Goal: Task Accomplishment & Management: Manage account settings

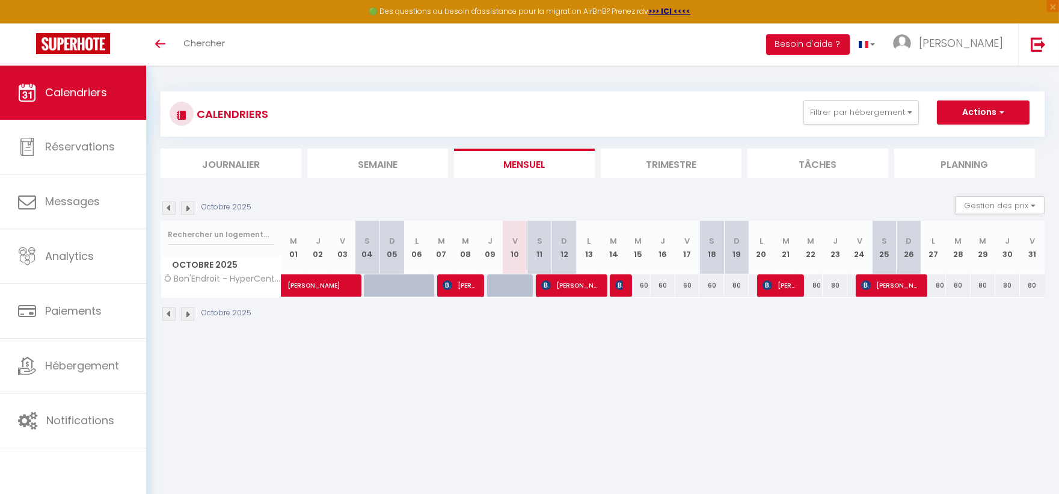
click at [184, 208] on img at bounding box center [187, 208] width 13 height 13
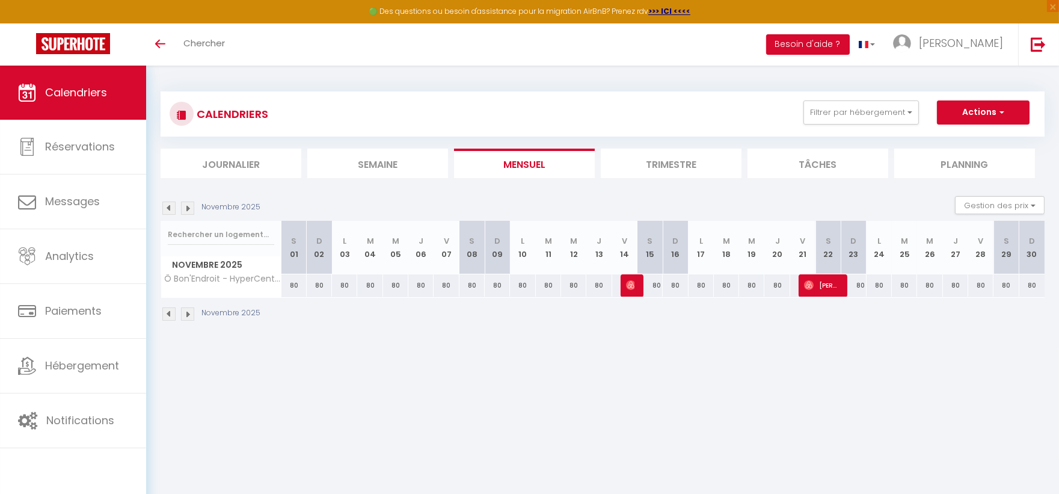
click at [170, 207] on img at bounding box center [168, 208] width 13 height 13
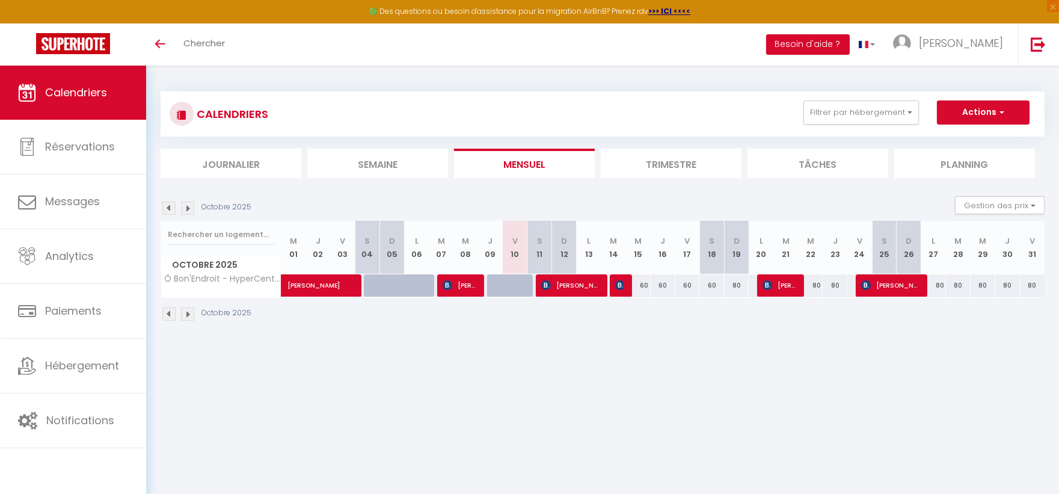
click at [188, 208] on img at bounding box center [187, 208] width 13 height 13
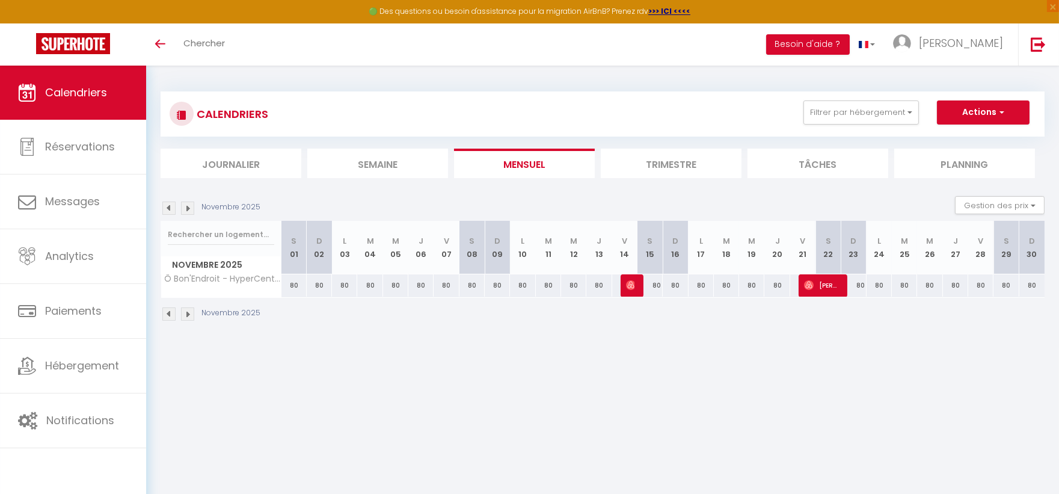
click at [173, 208] on img at bounding box center [168, 208] width 13 height 13
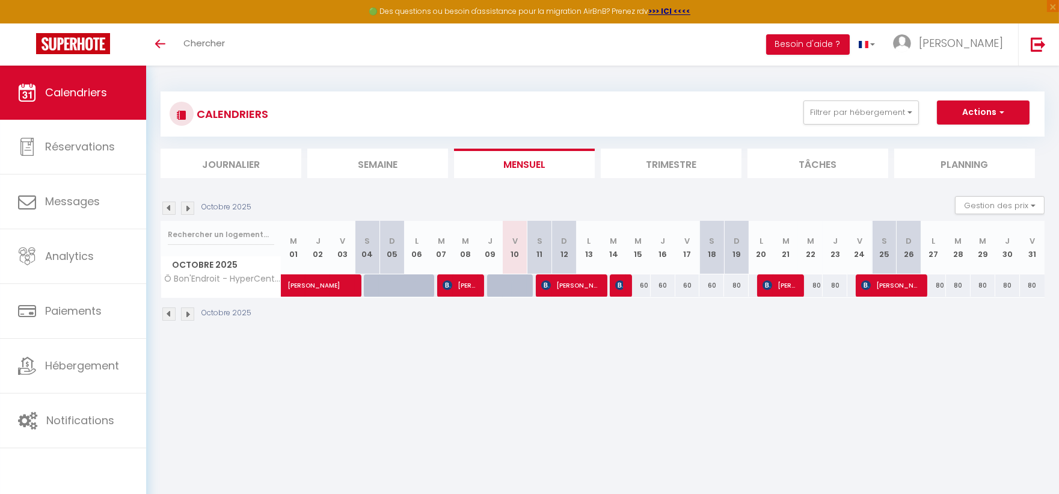
click at [189, 213] on img at bounding box center [187, 208] width 13 height 13
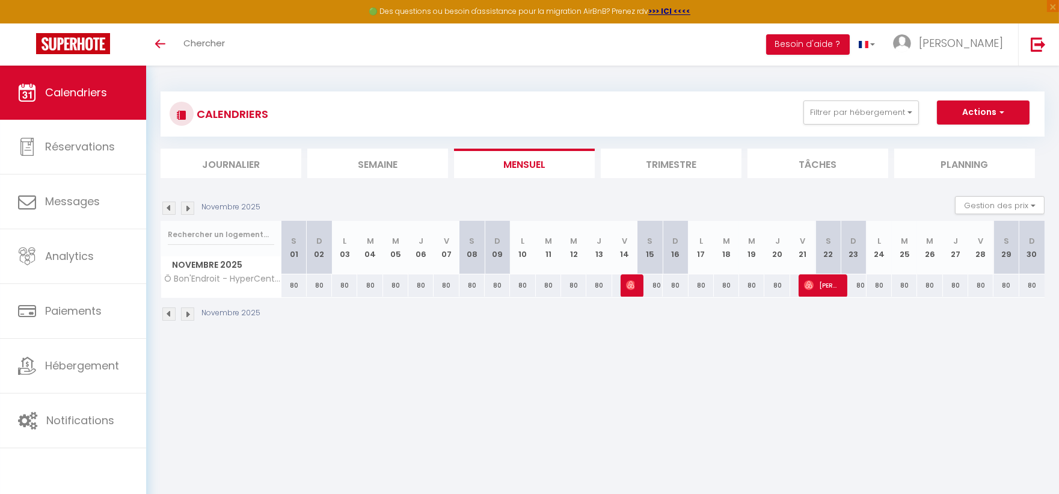
click at [185, 209] on img at bounding box center [187, 208] width 13 height 13
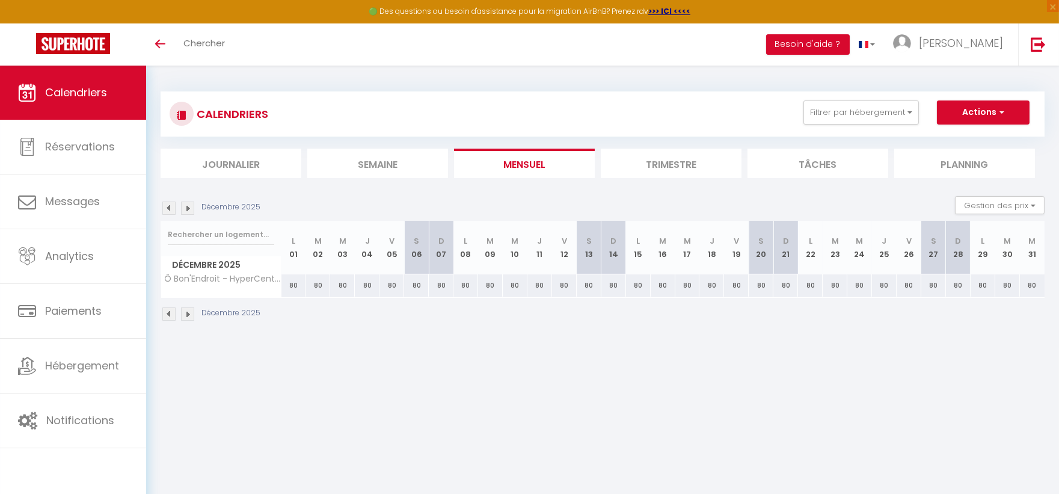
click at [171, 205] on img at bounding box center [168, 208] width 13 height 13
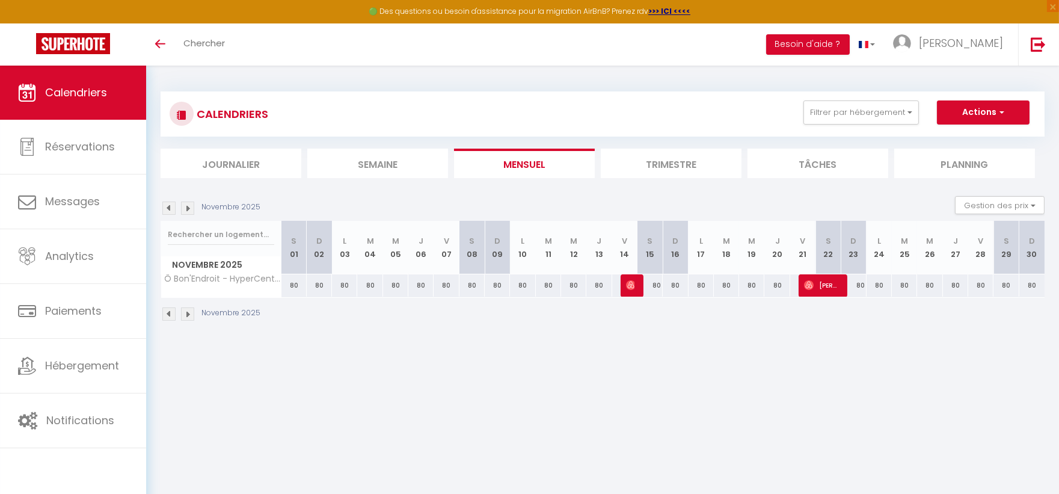
click at [185, 205] on img at bounding box center [187, 208] width 13 height 13
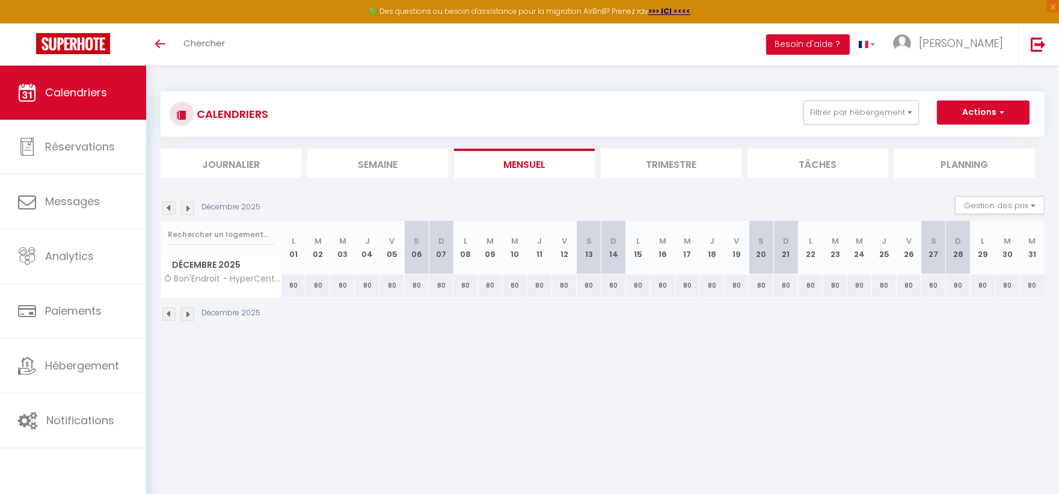
click at [169, 209] on img at bounding box center [168, 208] width 13 height 13
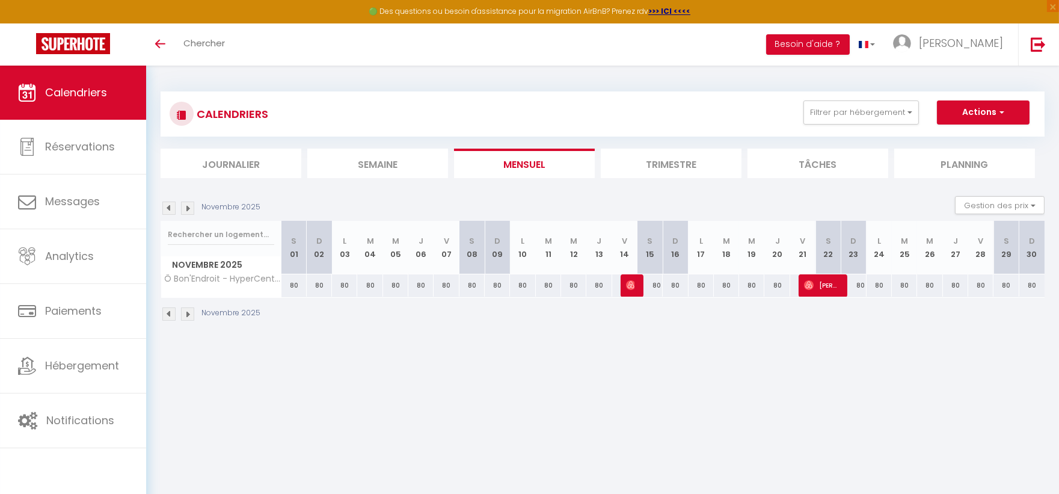
click at [187, 208] on img at bounding box center [187, 208] width 13 height 13
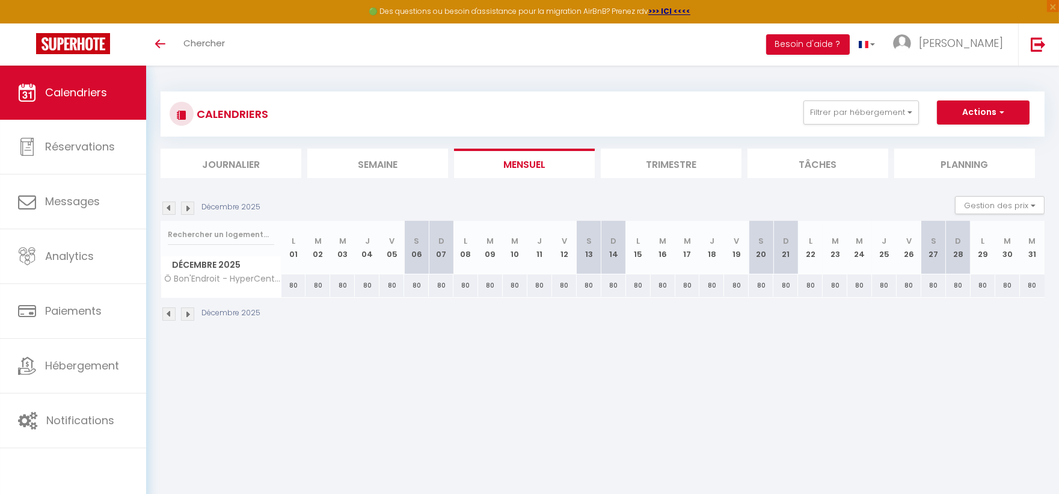
click at [171, 205] on img at bounding box center [168, 208] width 13 height 13
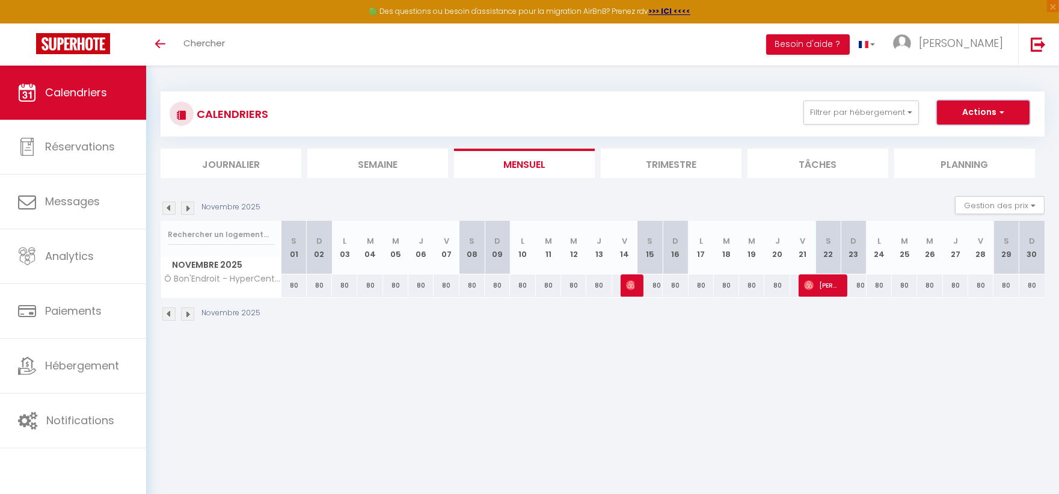
click at [978, 116] on button "Actions" at bounding box center [983, 112] width 93 height 24
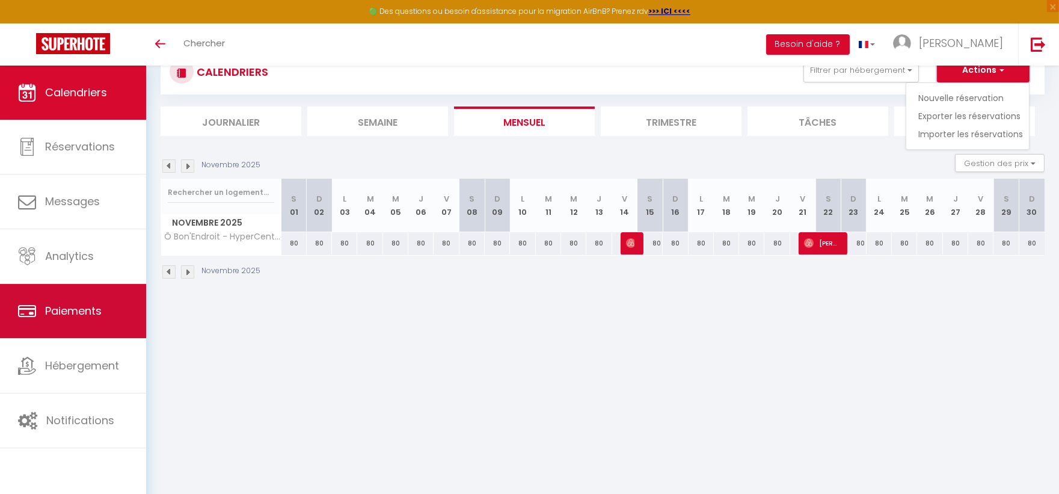
scroll to position [65, 0]
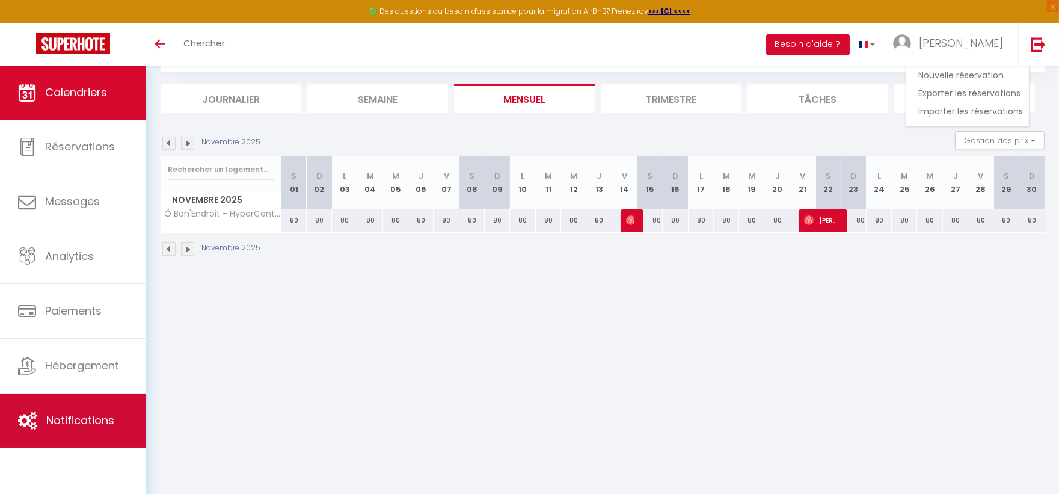
click at [88, 417] on span "Notifications" at bounding box center [80, 420] width 68 height 15
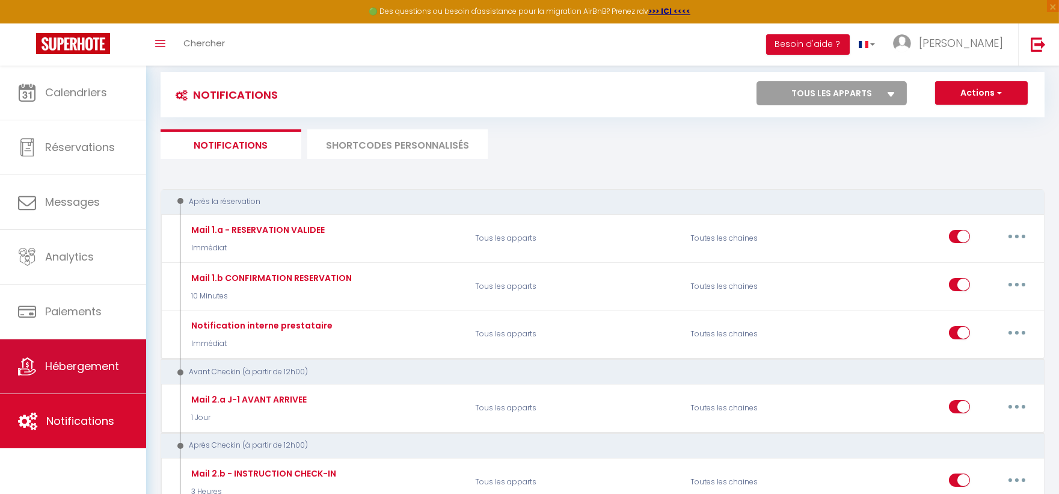
scroll to position [312, 0]
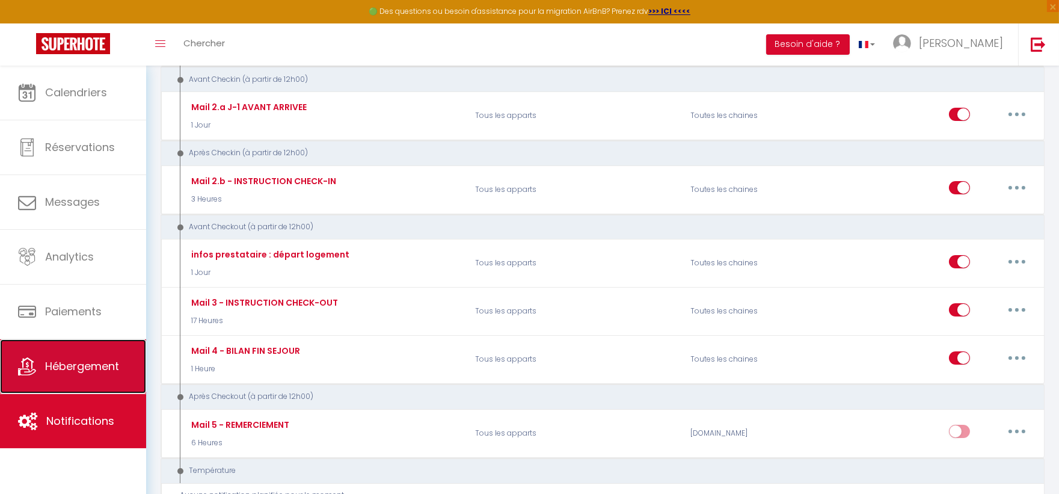
click at [60, 353] on link "Hébergement" at bounding box center [73, 366] width 146 height 54
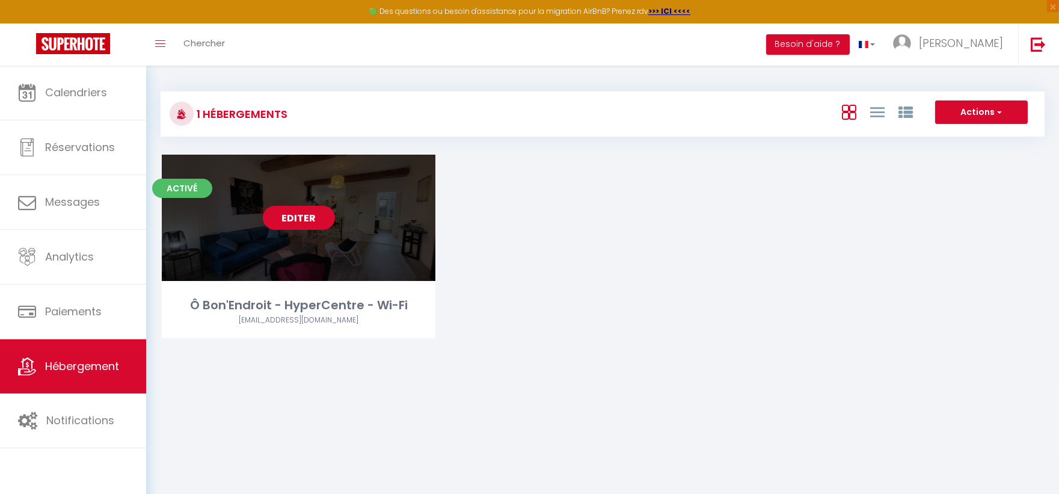
click at [298, 217] on link "Editer" at bounding box center [299, 218] width 72 height 24
select select "3"
select select "2"
select select "1"
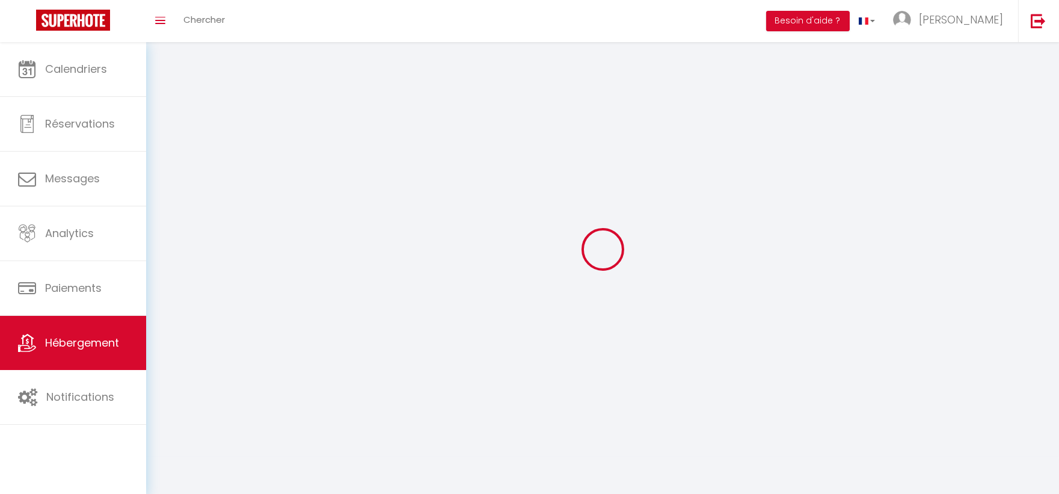
select select
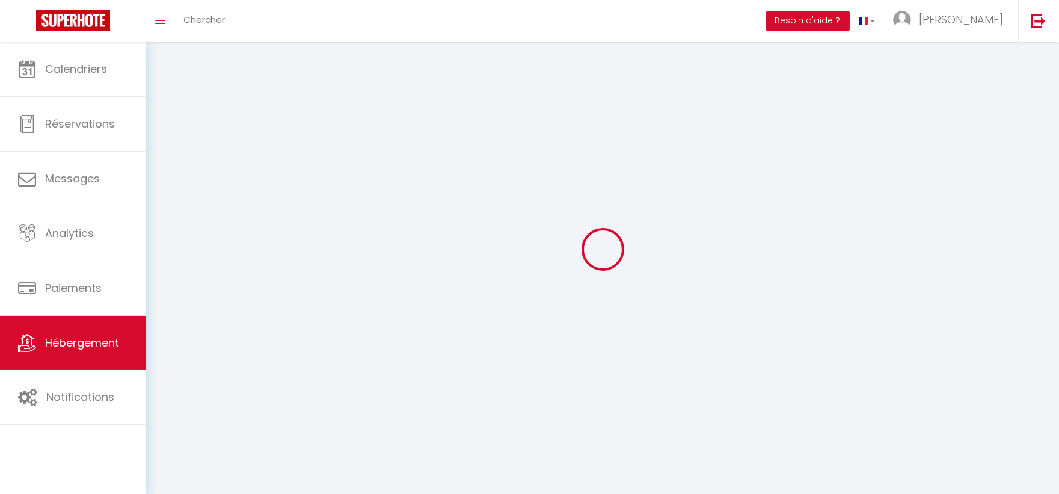
select select "1"
select select
checkbox input "false"
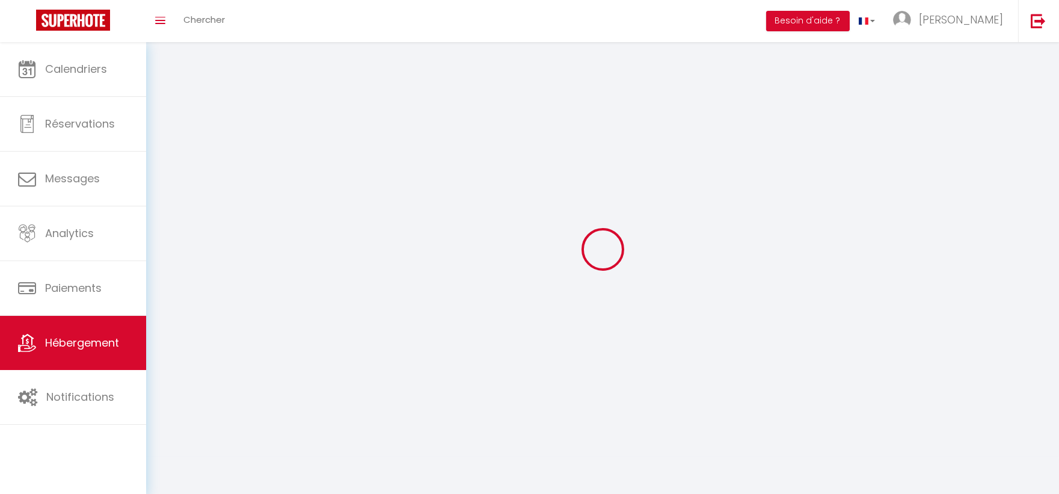
checkbox input "false"
select select "28"
select select
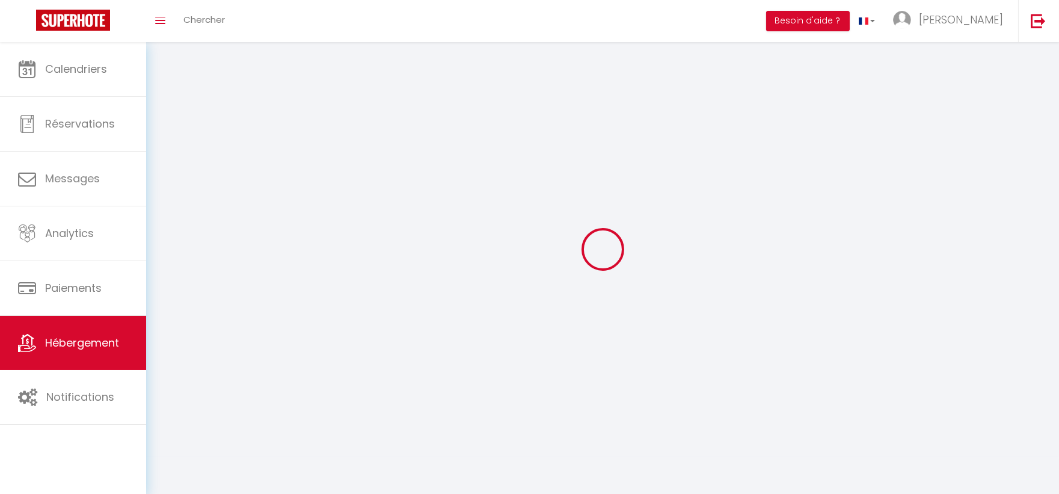
select select
checkbox input "false"
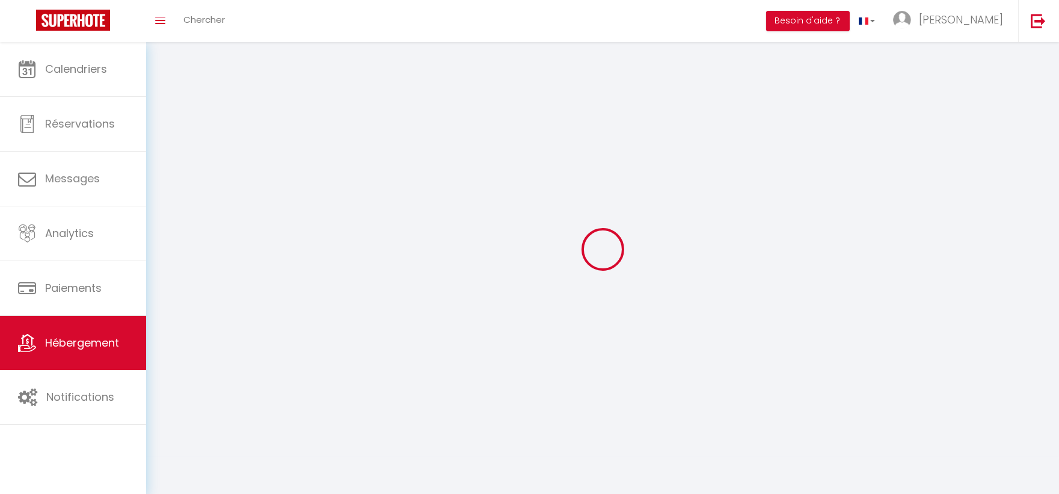
checkbox input "false"
select select
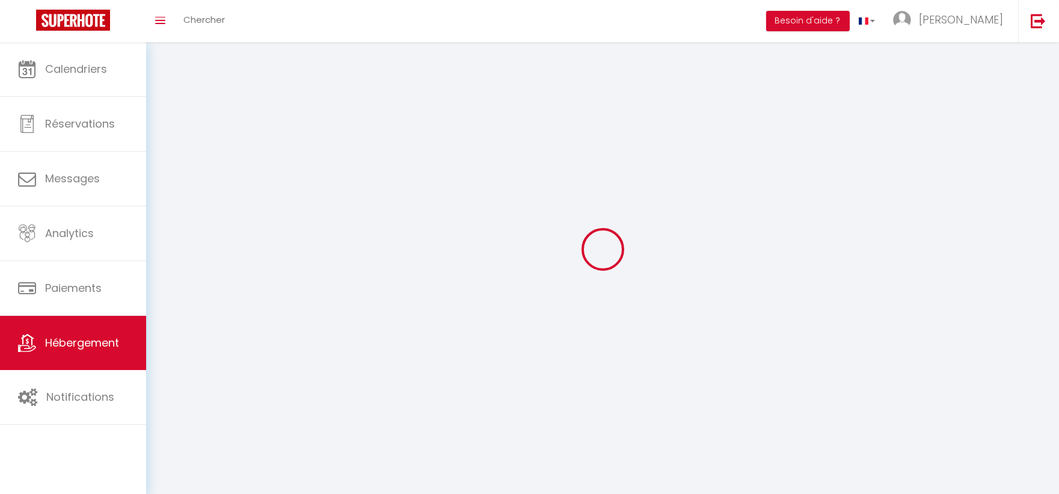
select select
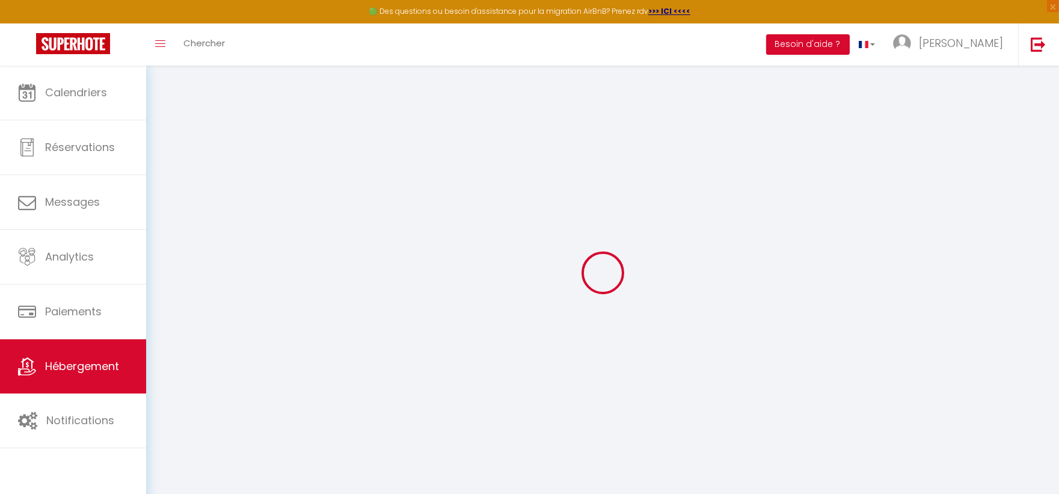
select select
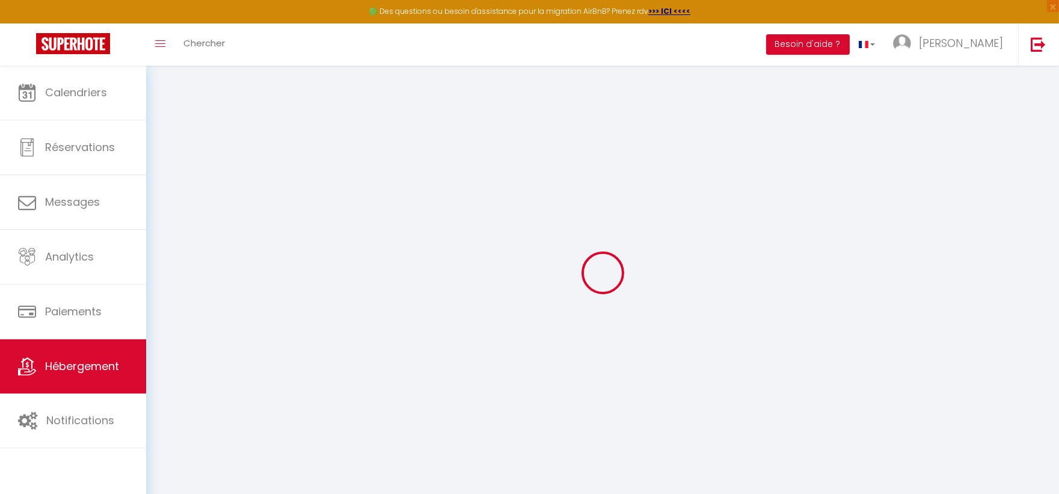
select select
checkbox input "false"
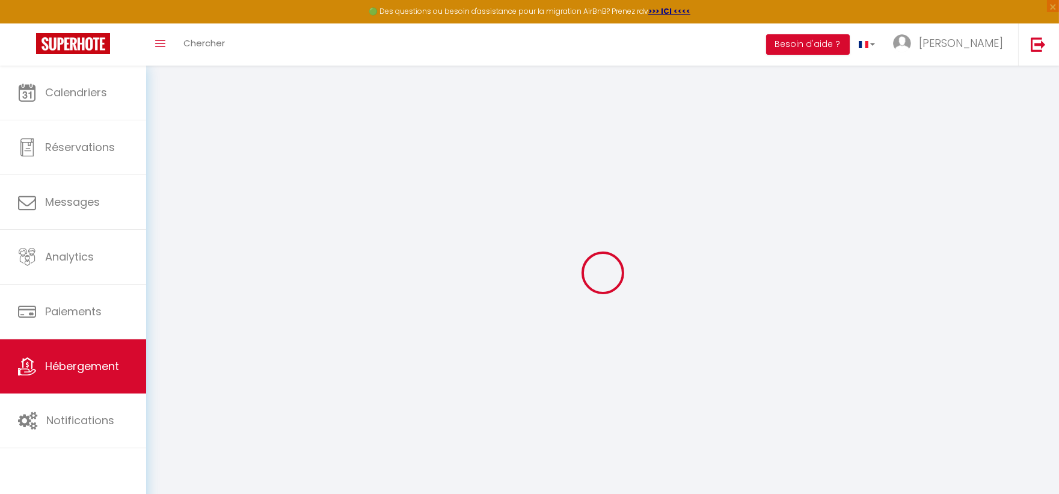
select select
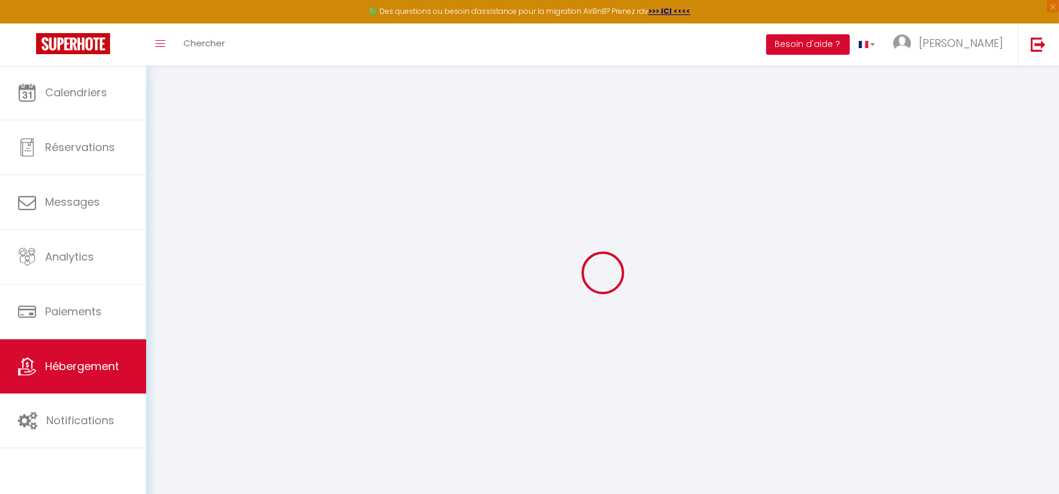
select select
checkbox input "false"
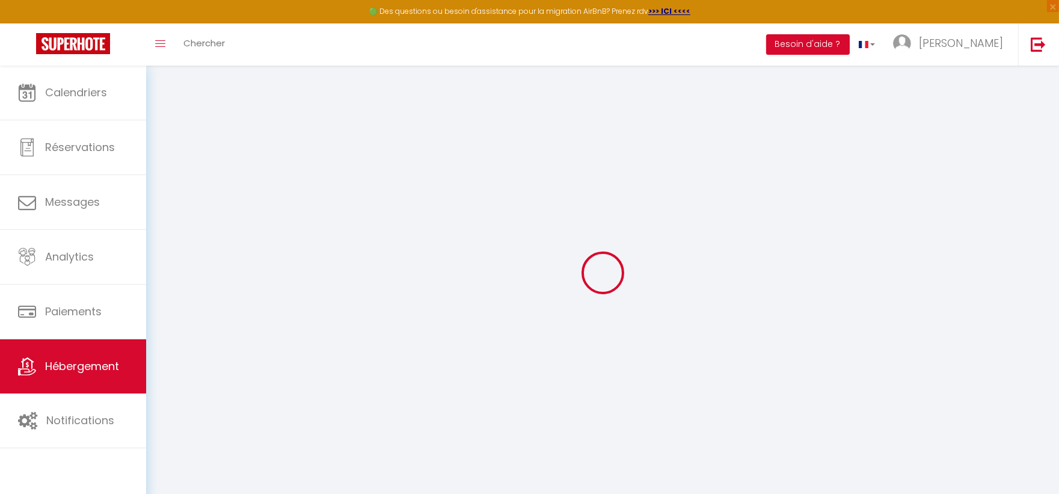
checkbox input "false"
select select
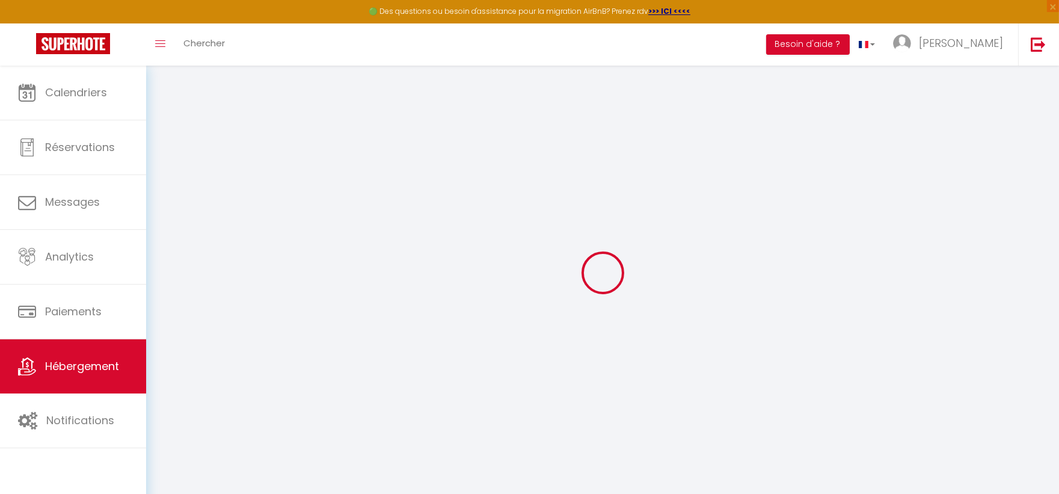
select select
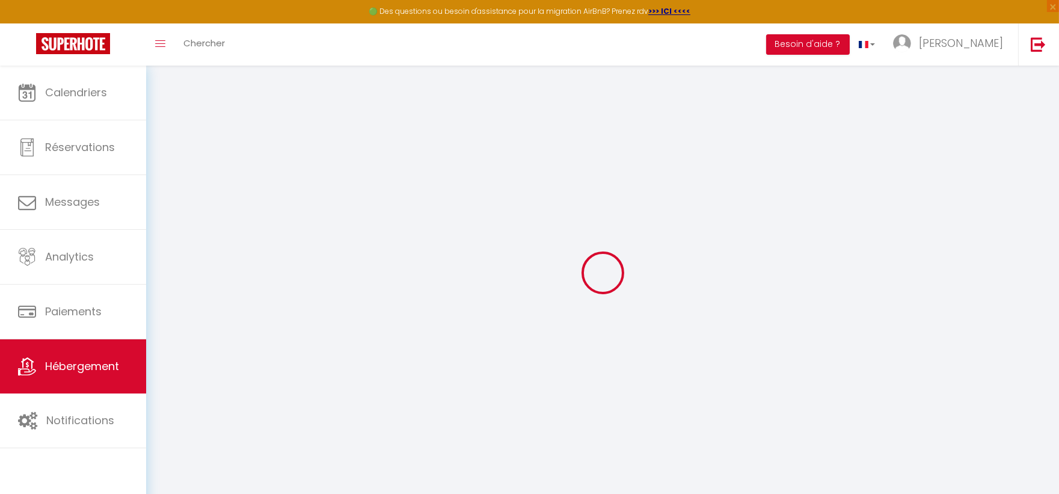
checkbox input "false"
select select
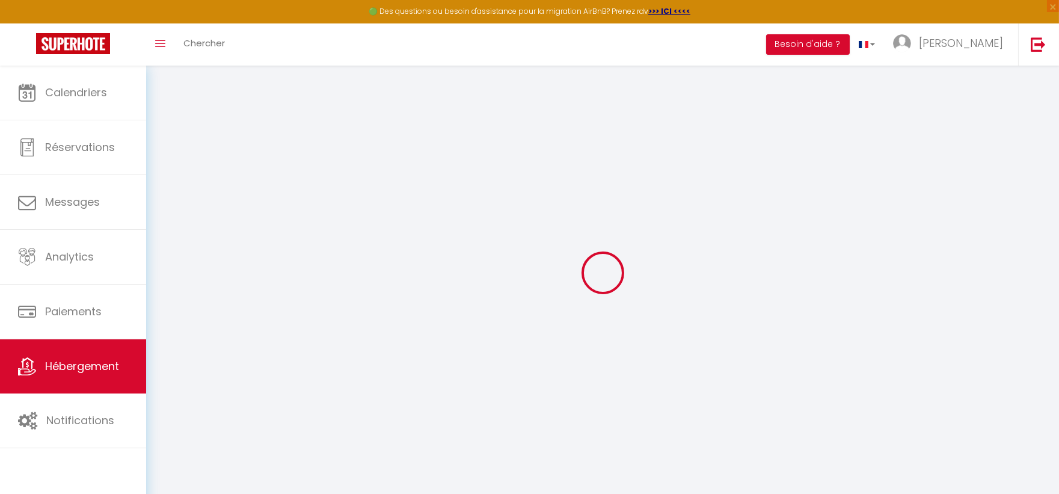
select select
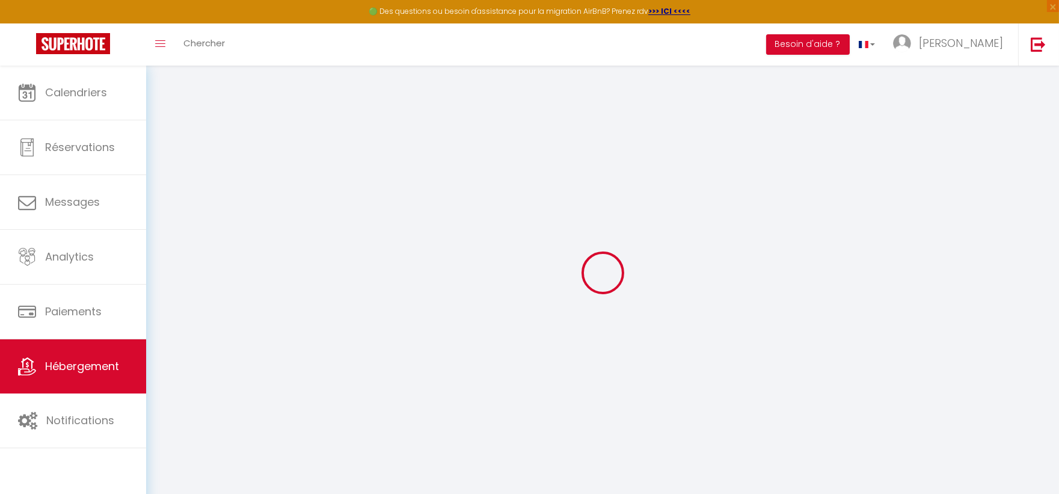
select select
checkbox input "false"
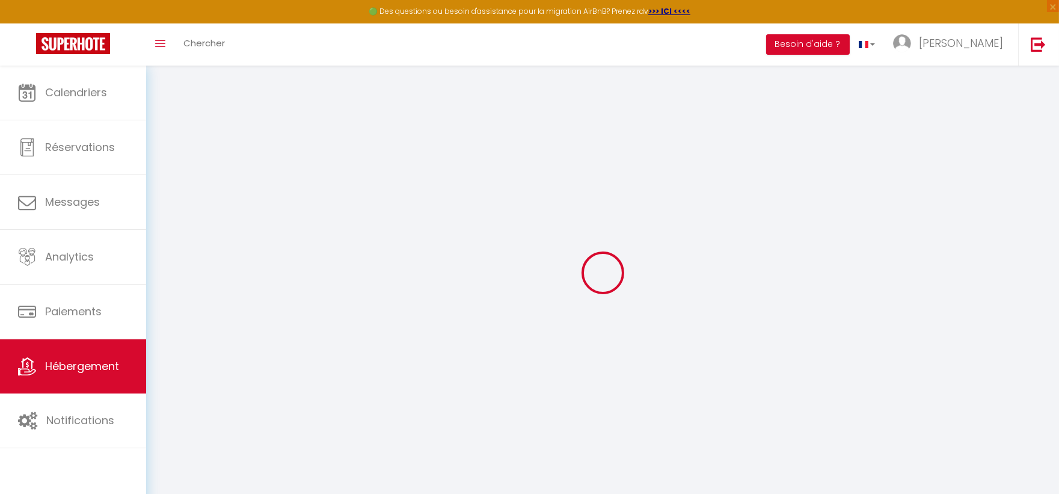
checkbox input "false"
select select
type input "Ô Bon'Endroit - HyperCentre - Wi-Fi"
type input "[PERSON_NAME]"
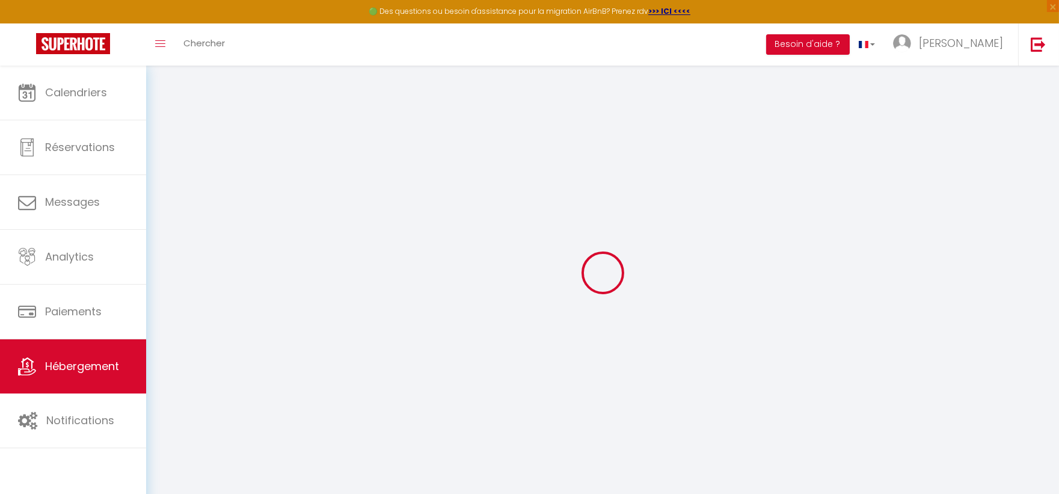
type input "Manguin"
type input "60"
type input "10"
type input "20"
type input "1.49"
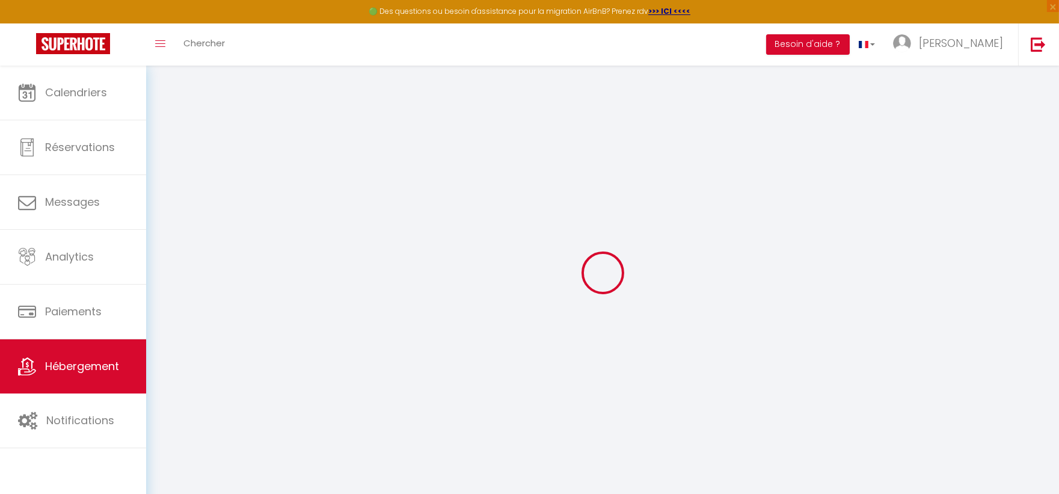
type input "4"
type input "300"
select select
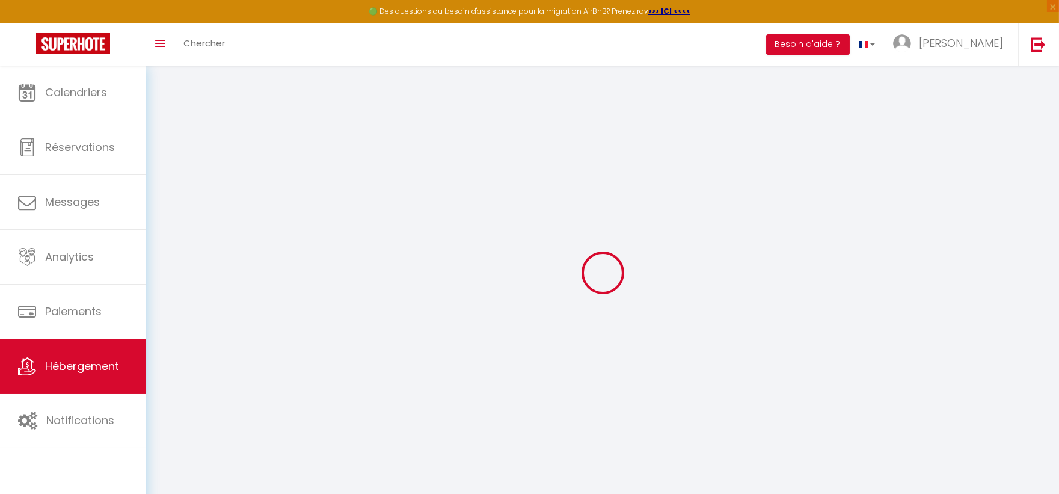
select select
type input "[GEOGRAPHIC_DATA]"
type input "38200"
type input "VIENNE 38200"
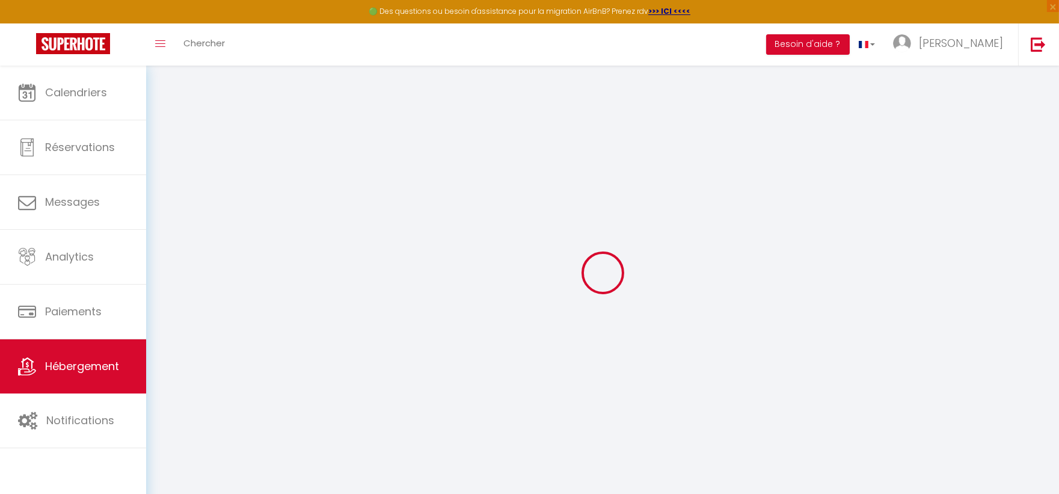
type input "[EMAIL_ADDRESS][DOMAIN_NAME]"
select select "5230"
checkbox input "false"
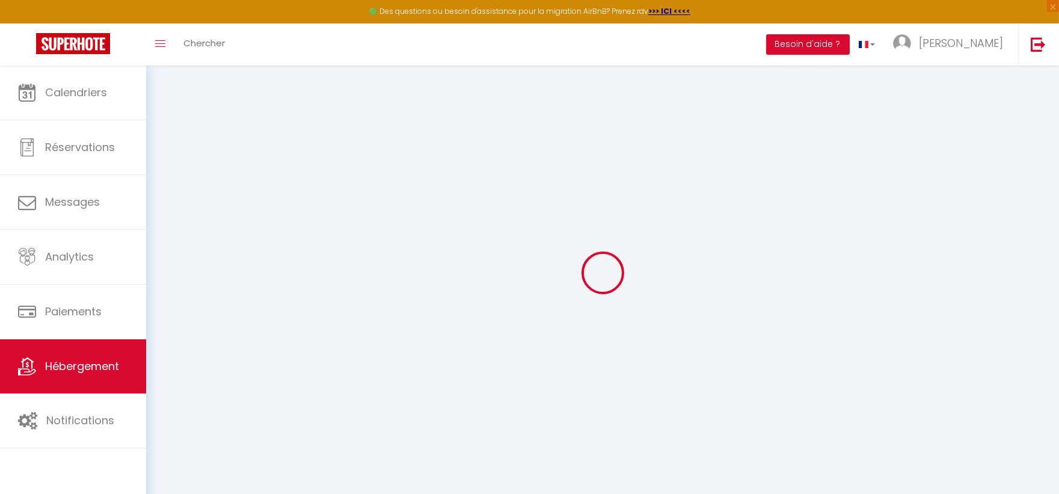
checkbox input "false"
radio input "true"
type input "0"
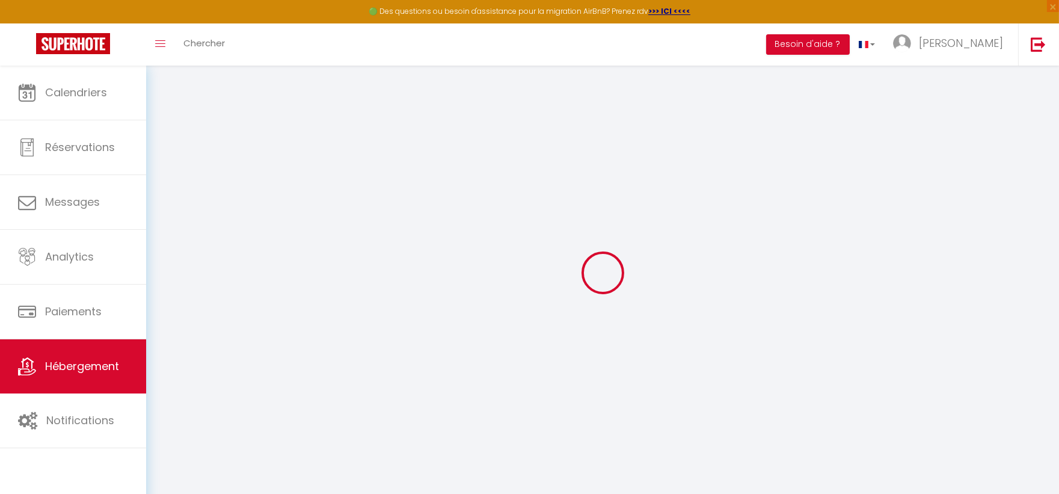
type input "0"
select select "1"
checkbox input "true"
checkbox input "false"
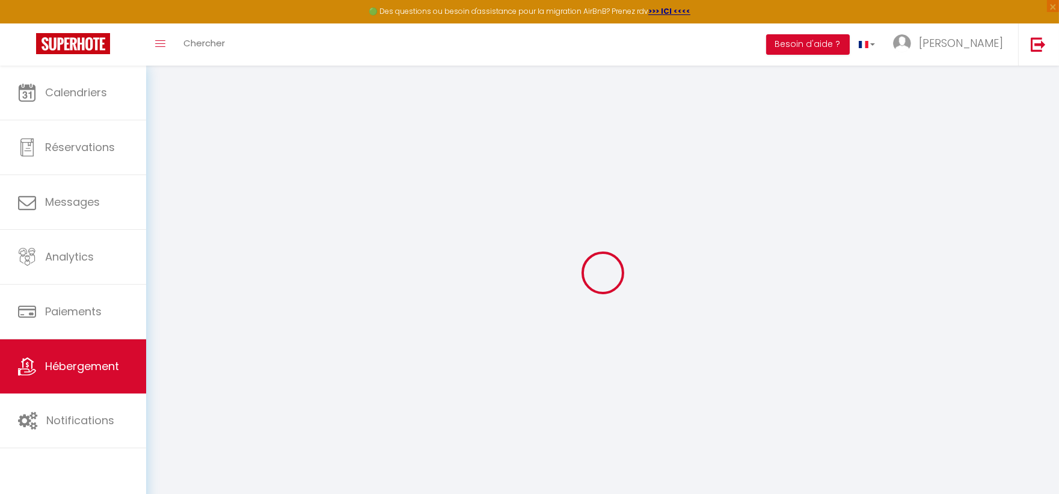
checkbox input "false"
checkbox input "true"
select select "16:00"
select select
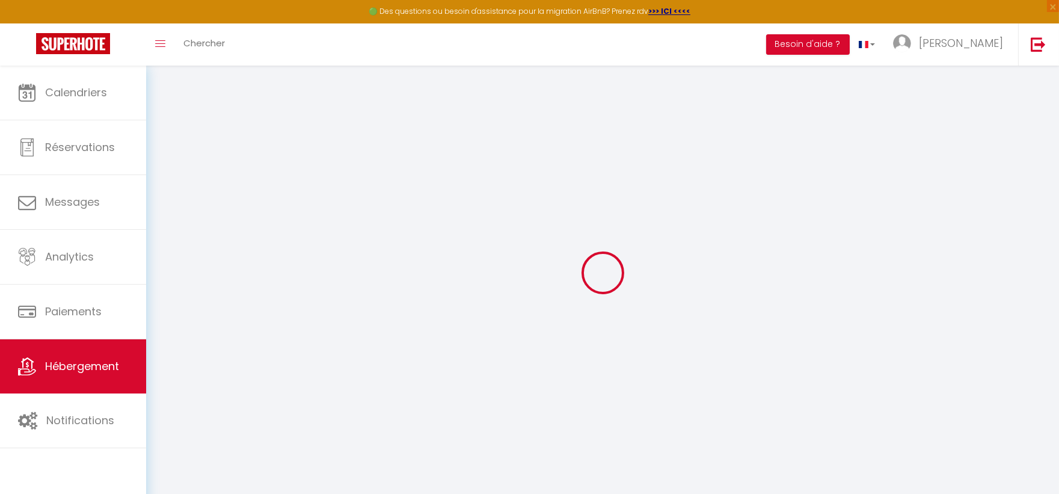
select select "11:00"
select select "30"
select select "120"
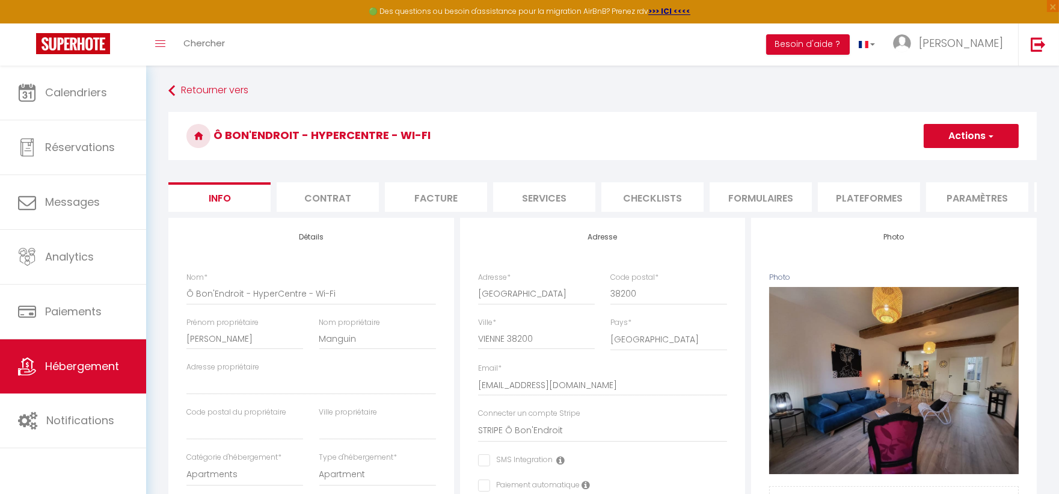
select select
checkbox input "false"
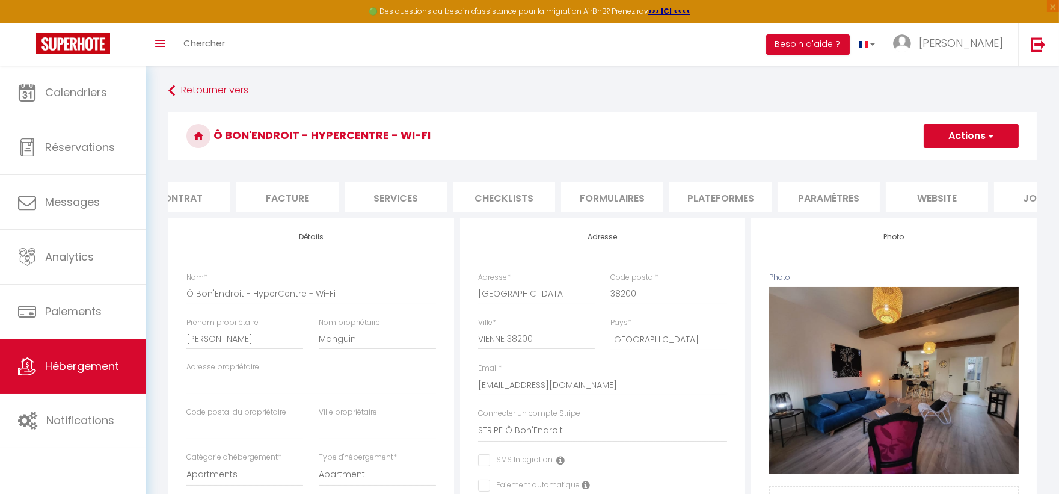
scroll to position [0, 166]
click at [837, 202] on li "Paramètres" at bounding box center [811, 196] width 102 height 29
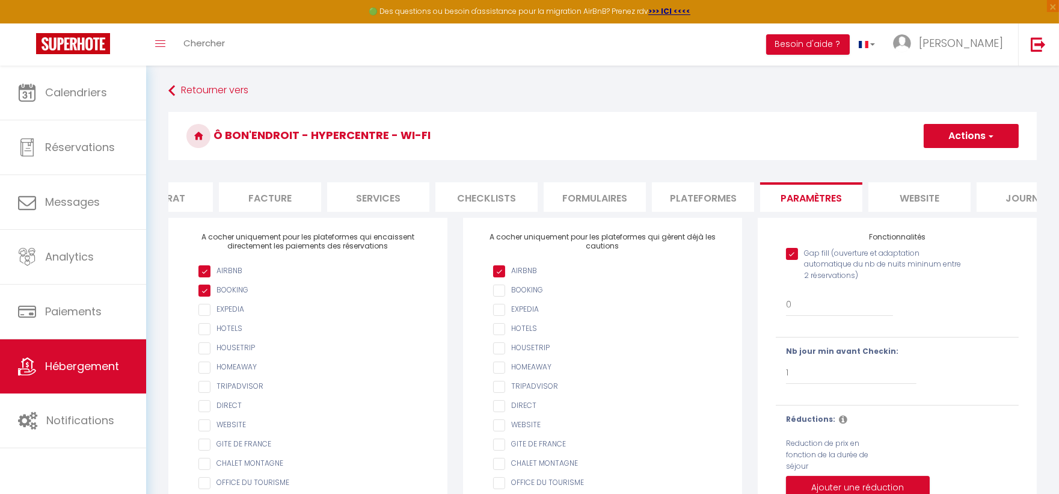
click at [712, 191] on li "Plateformes" at bounding box center [703, 196] width 102 height 29
select select
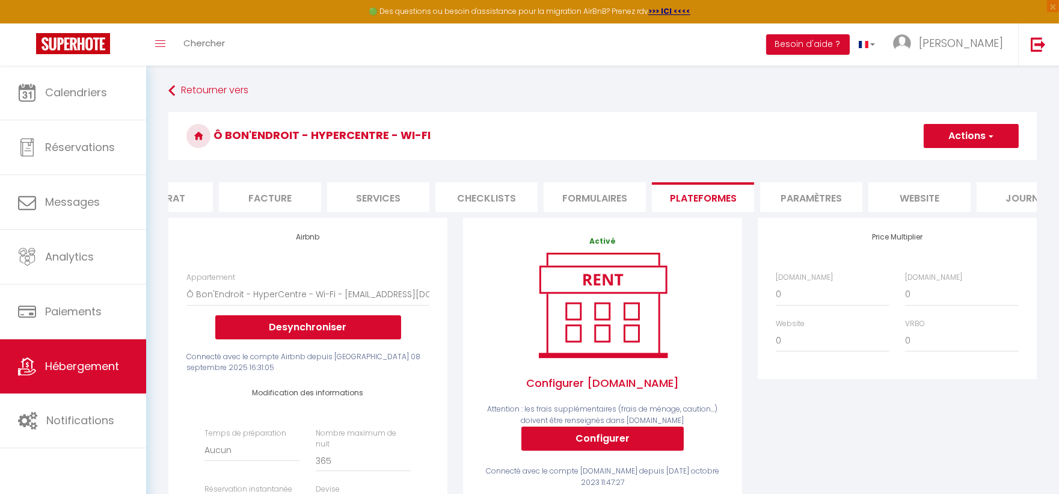
click at [818, 202] on li "Paramètres" at bounding box center [811, 196] width 102 height 29
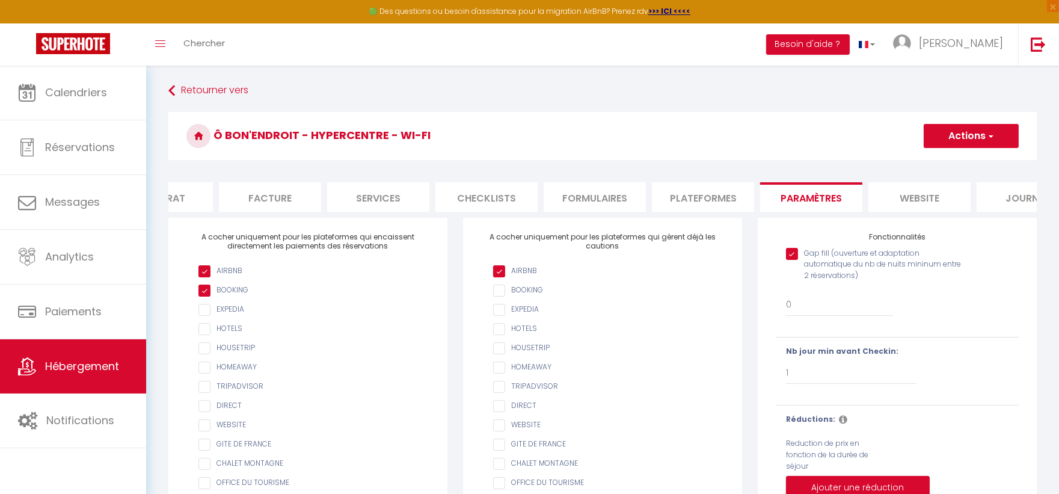
scroll to position [0, 214]
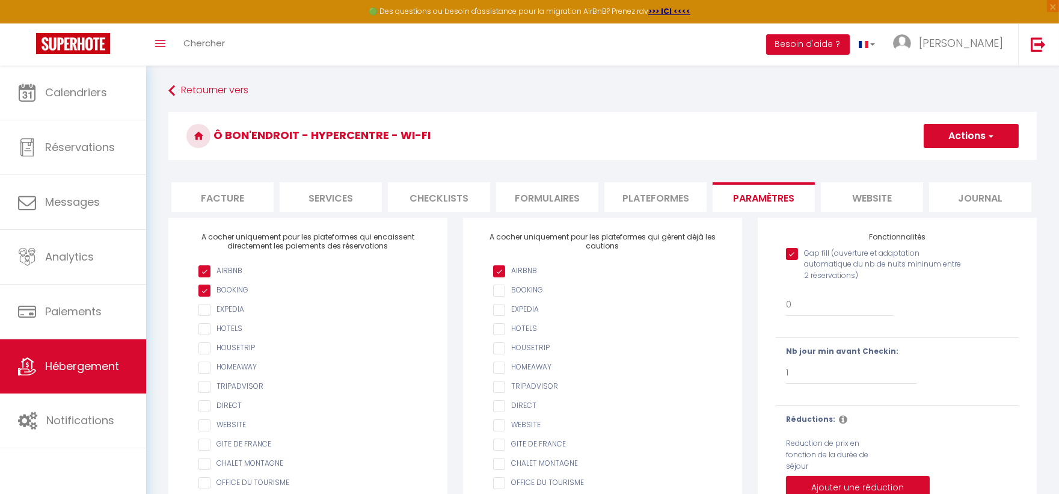
click at [951, 133] on button "Actions" at bounding box center [971, 136] width 95 height 24
click at [546, 200] on li "Formulaires" at bounding box center [547, 196] width 102 height 29
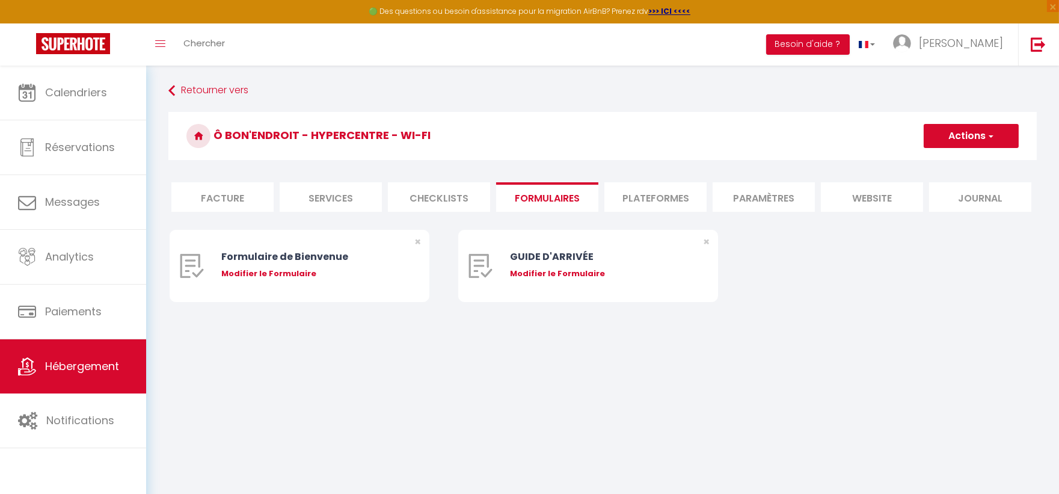
click at [454, 205] on li "Checklists" at bounding box center [439, 196] width 102 height 29
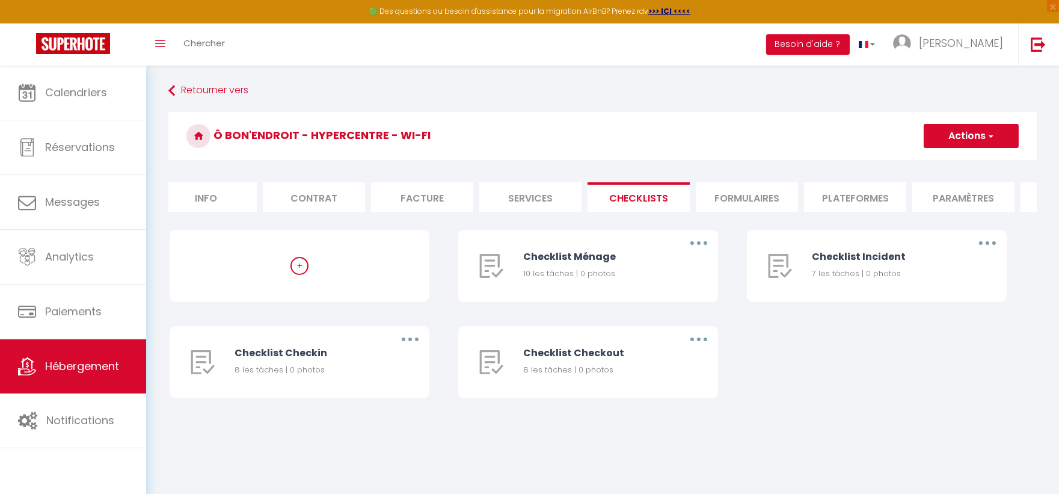
scroll to position [0, 4]
click at [320, 196] on li "Contrat" at bounding box center [324, 196] width 102 height 29
select select
checkbox input "false"
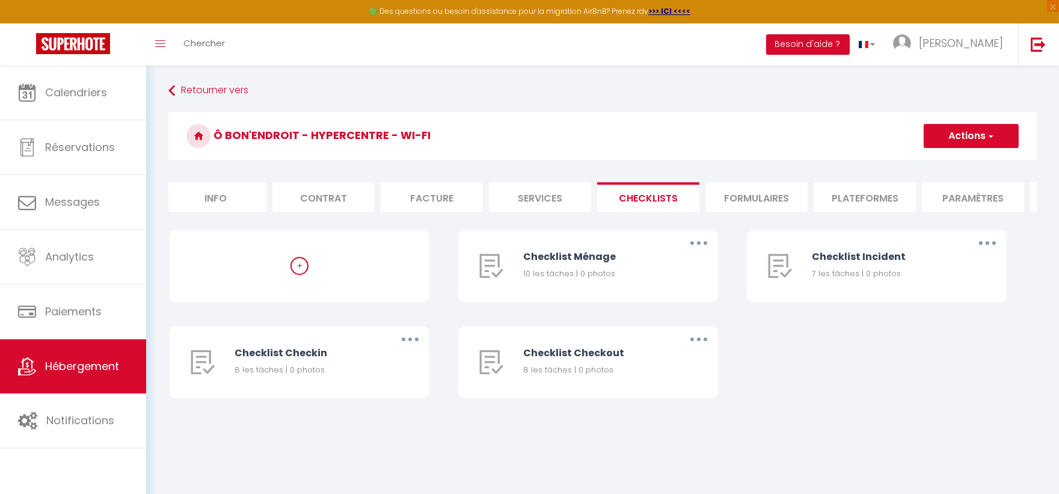
checkbox input "false"
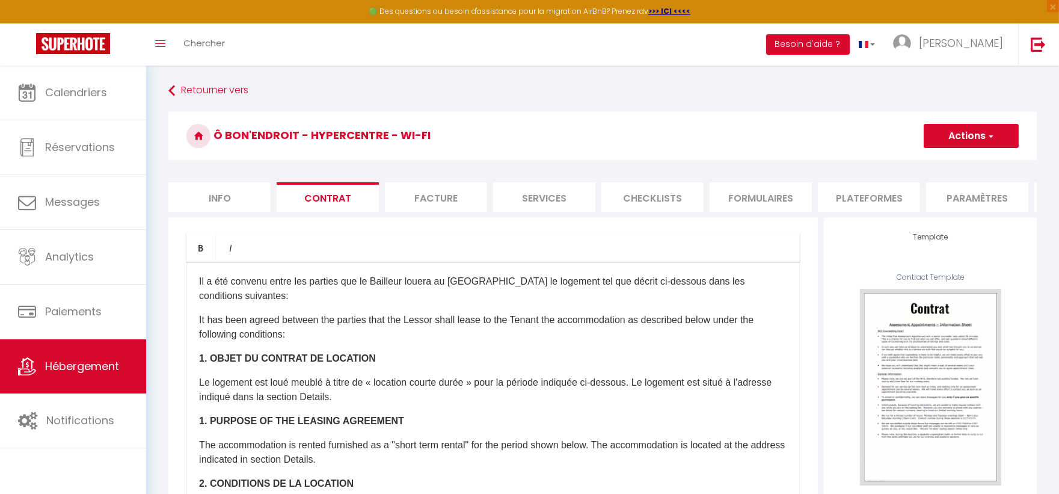
click at [220, 193] on li "Info" at bounding box center [219, 196] width 102 height 29
select select
checkbox input "false"
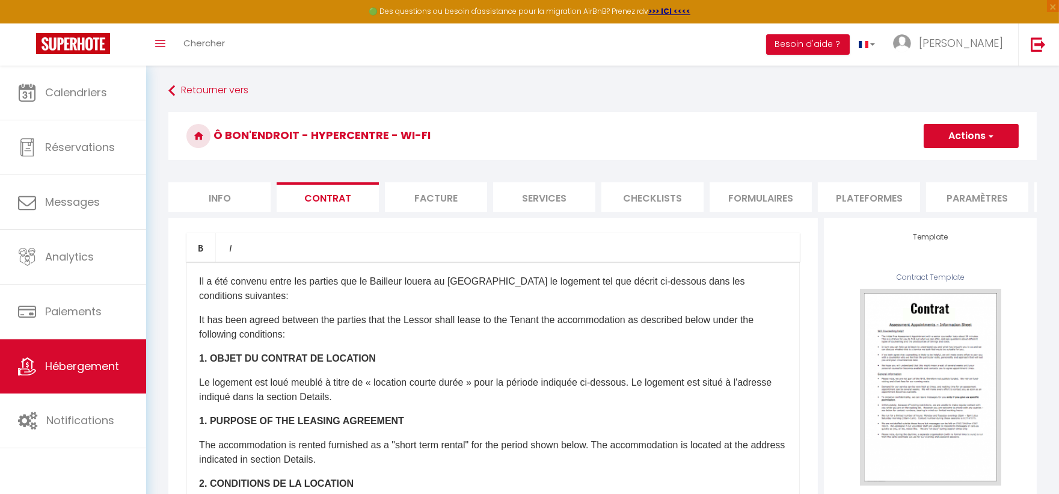
checkbox input "false"
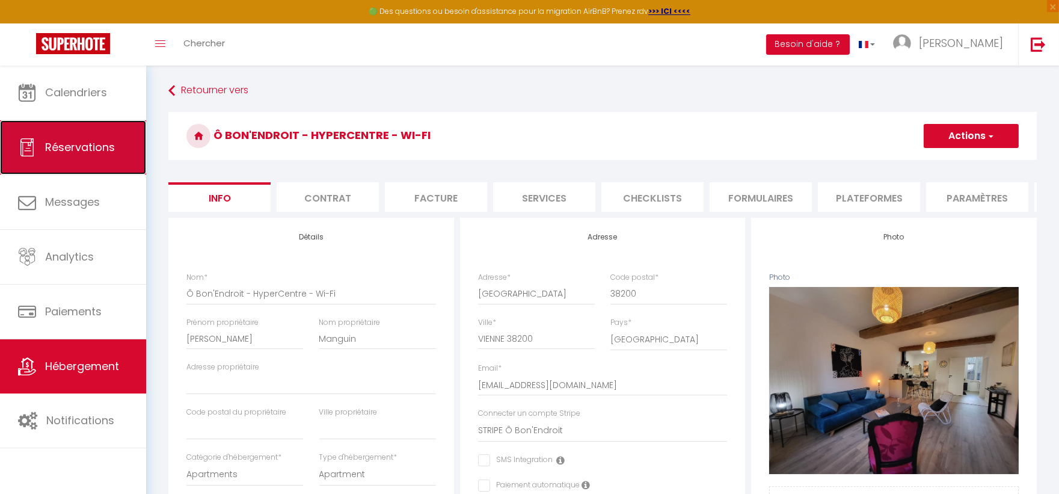
click at [85, 150] on span "Réservations" at bounding box center [80, 147] width 70 height 15
select select "not_cancelled"
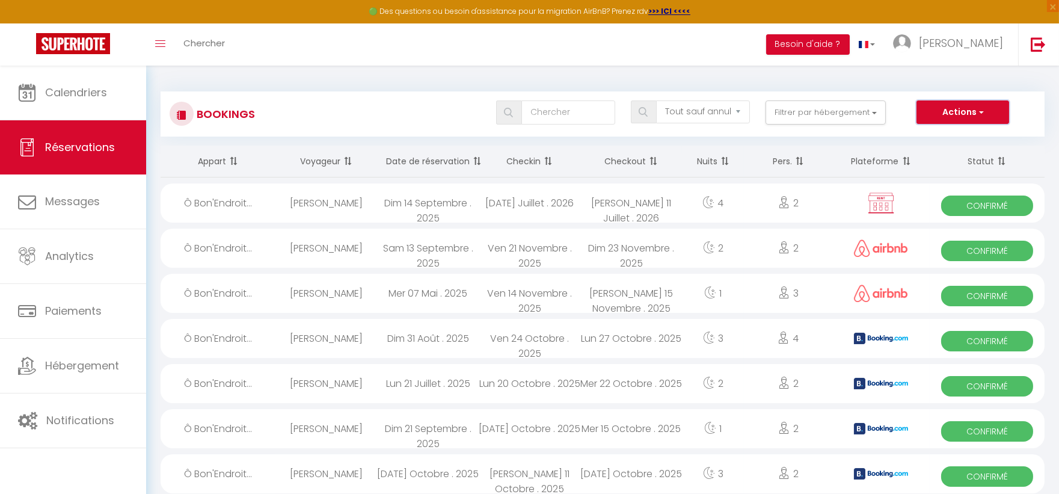
click at [955, 115] on button "Actions" at bounding box center [963, 112] width 93 height 24
click at [955, 108] on button "Actions" at bounding box center [963, 112] width 93 height 24
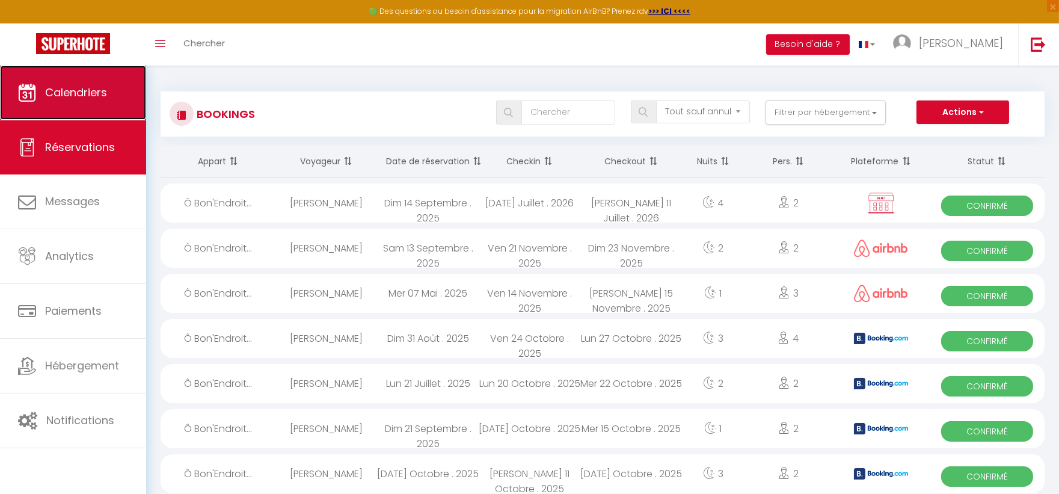
click at [115, 83] on link "Calendriers" at bounding box center [73, 93] width 146 height 54
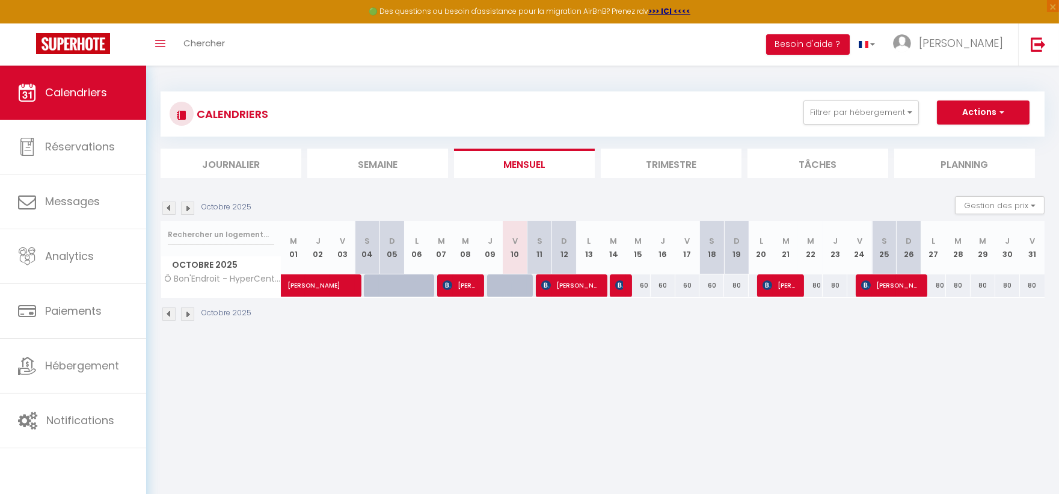
click at [809, 164] on li "Tâches" at bounding box center [818, 163] width 141 height 29
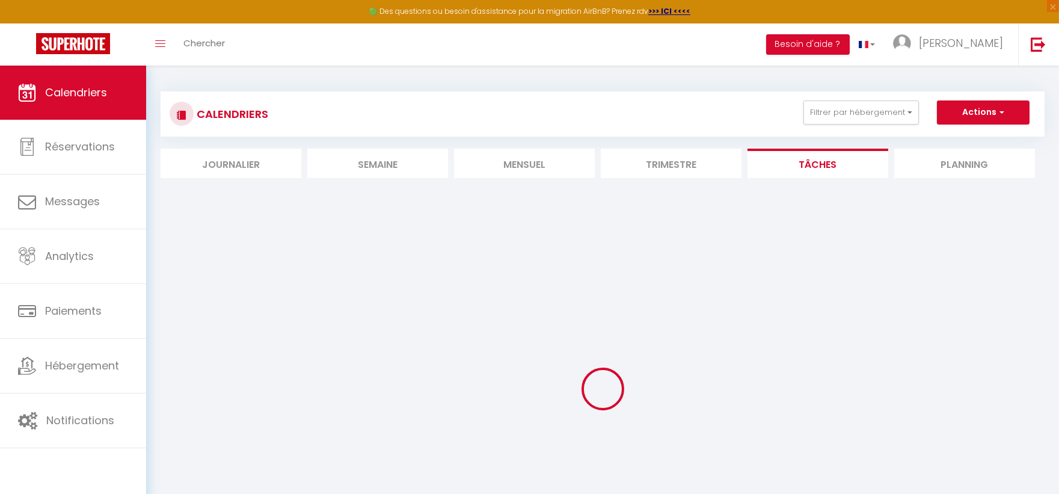
select select
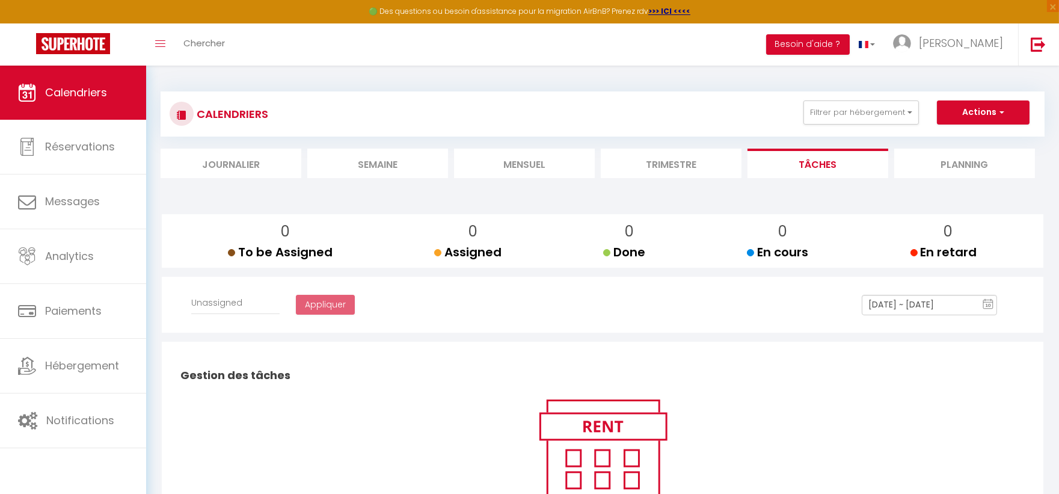
click at [548, 161] on li "Mensuel" at bounding box center [524, 163] width 141 height 29
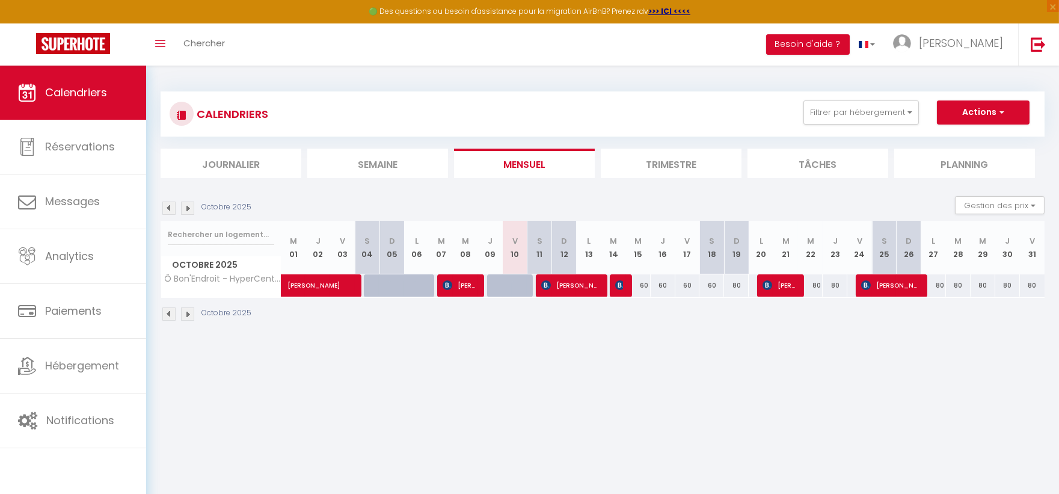
click at [641, 161] on li "Trimestre" at bounding box center [671, 163] width 141 height 29
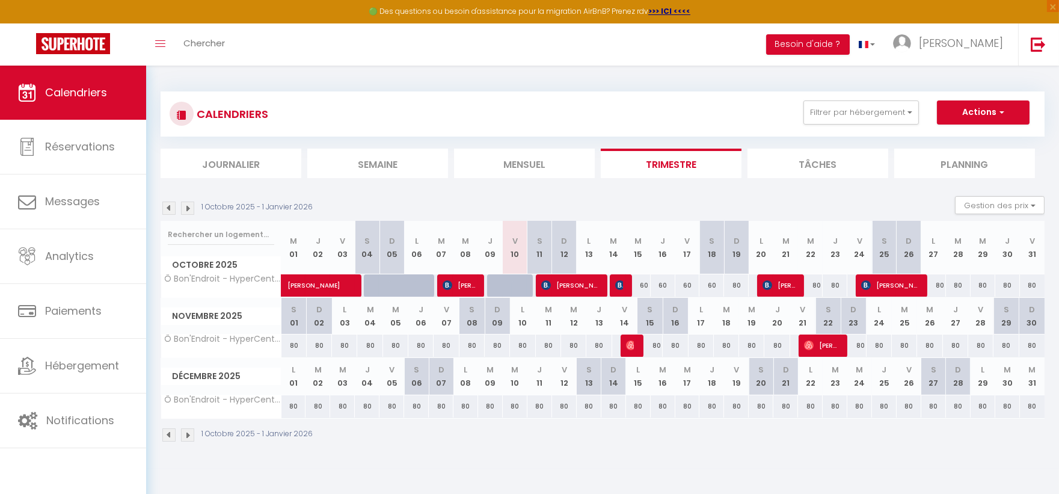
click at [185, 205] on img at bounding box center [187, 208] width 13 height 13
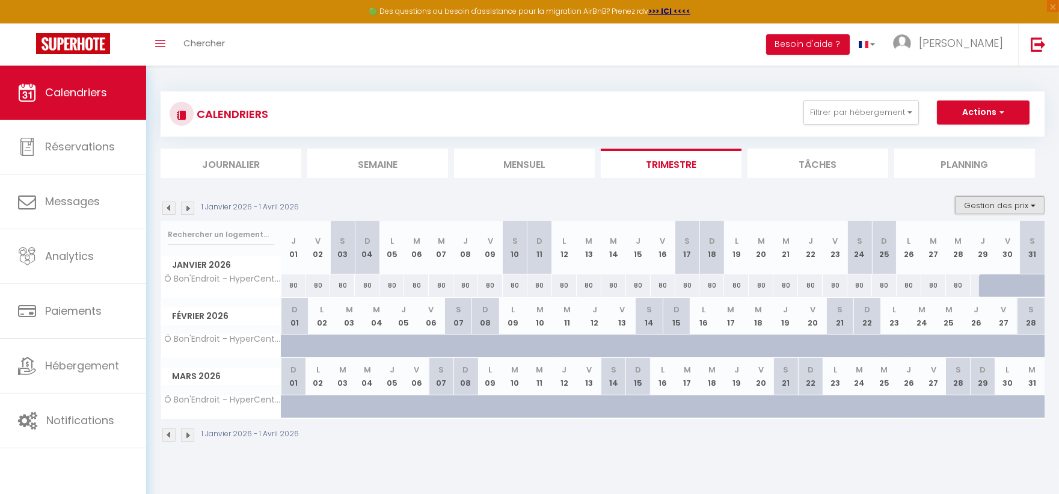
click at [1011, 205] on button "Gestion des prix" at bounding box center [1000, 205] width 90 height 18
click at [940, 262] on input "Règles" at bounding box center [990, 263] width 108 height 12
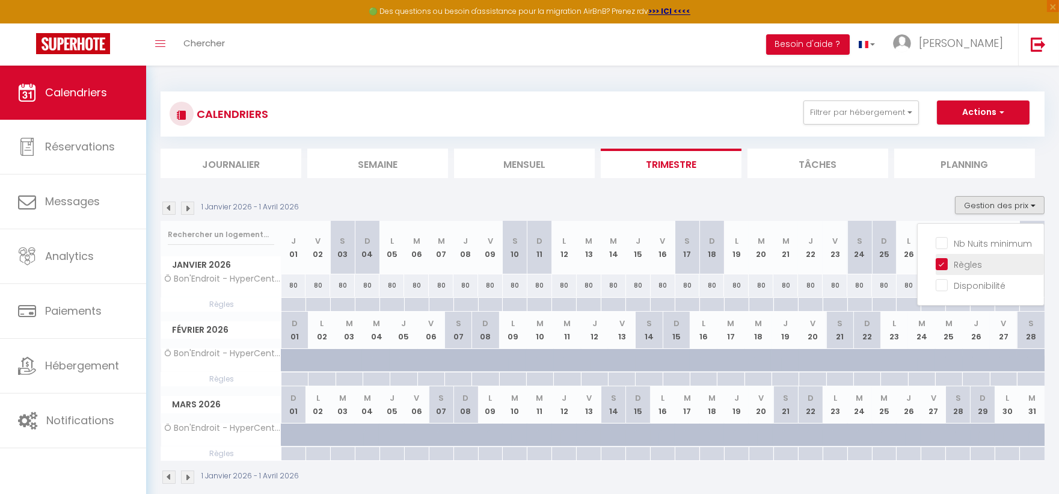
click at [940, 262] on input "Règles" at bounding box center [990, 263] width 108 height 12
checkbox input "false"
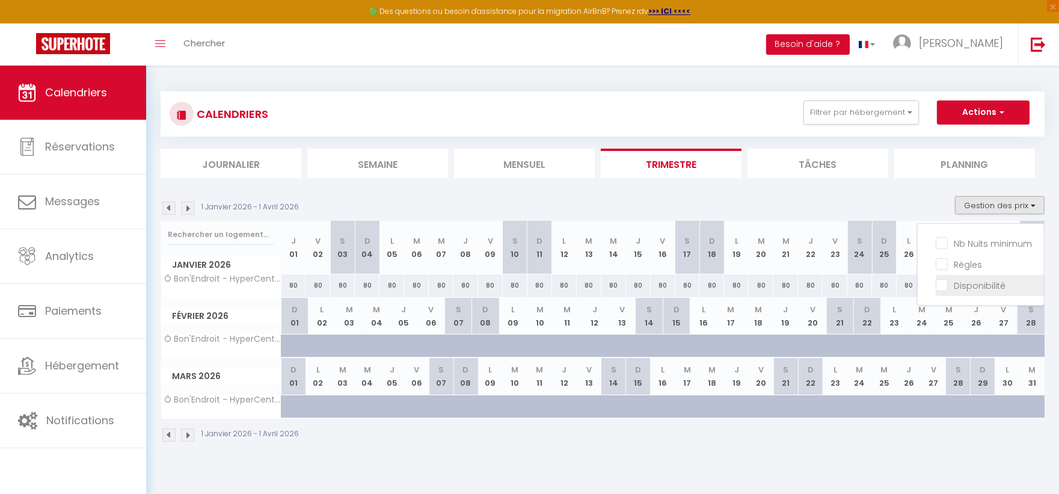
click at [944, 281] on input "Disponibilité" at bounding box center [990, 285] width 108 height 12
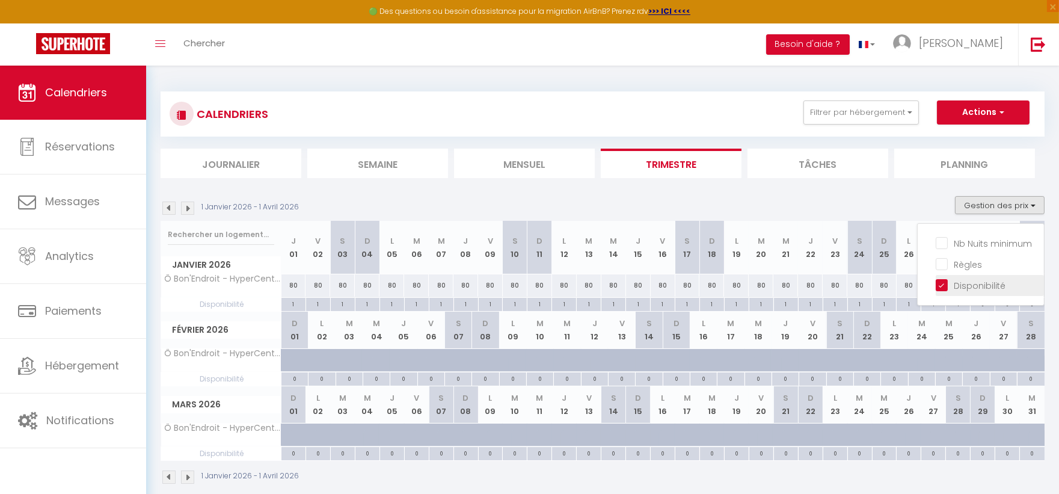
click at [944, 281] on input "Disponibilité" at bounding box center [990, 285] width 108 height 12
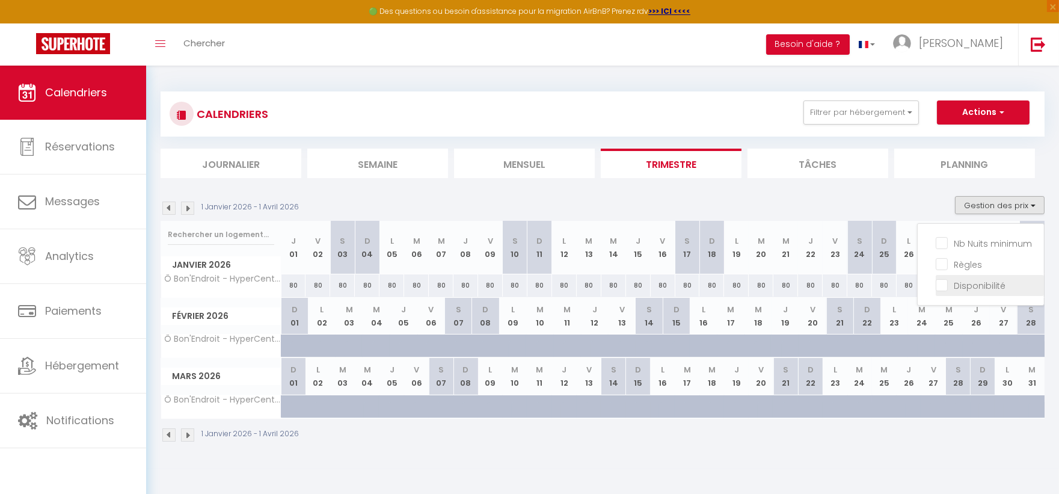
click at [944, 281] on input "Disponibilité" at bounding box center [990, 285] width 108 height 12
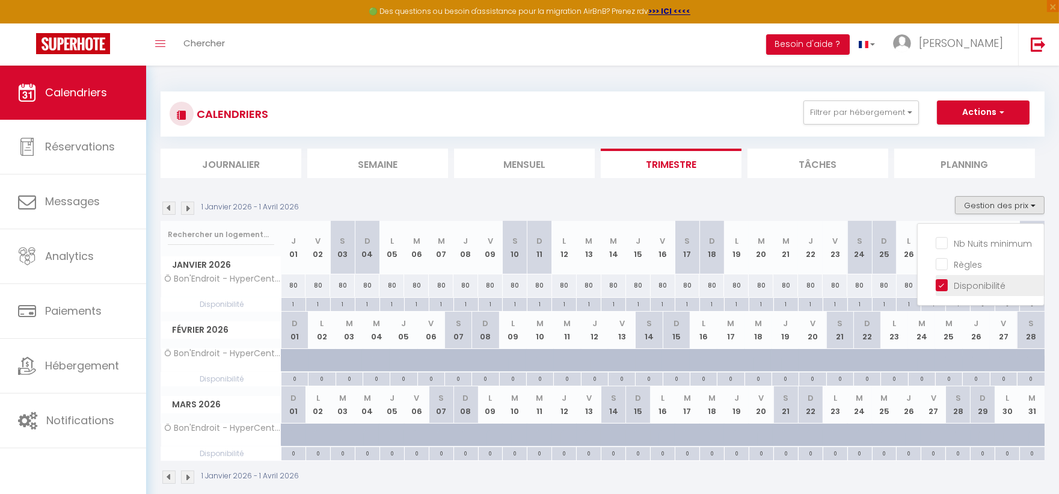
click at [944, 281] on input "Disponibilité" at bounding box center [990, 285] width 108 height 12
checkbox input "false"
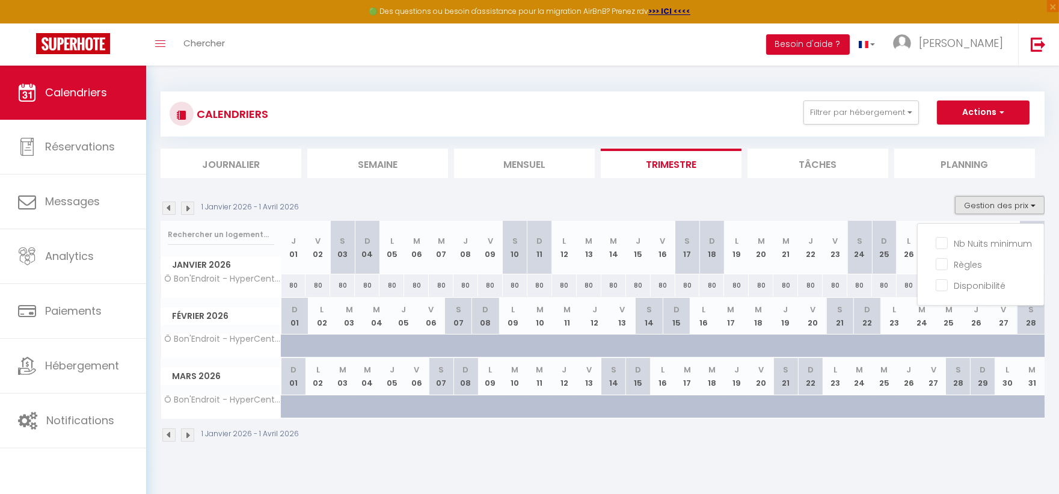
click at [983, 206] on button "Gestion des prix" at bounding box center [1000, 205] width 90 height 18
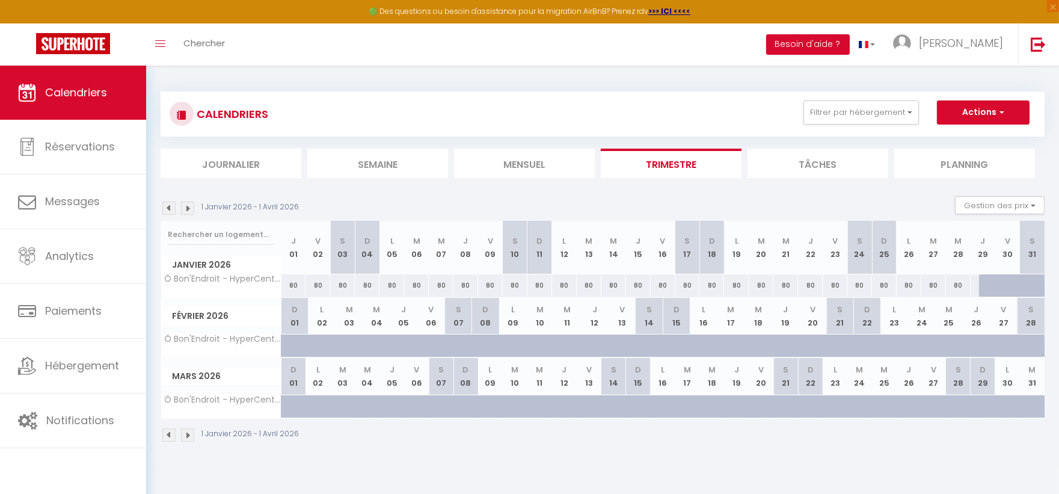
click at [987, 283] on div at bounding box center [991, 285] width 25 height 23
type input "80"
type input "Jeu 29 Janvier 2026"
type input "Ven 30 Janvier 2026"
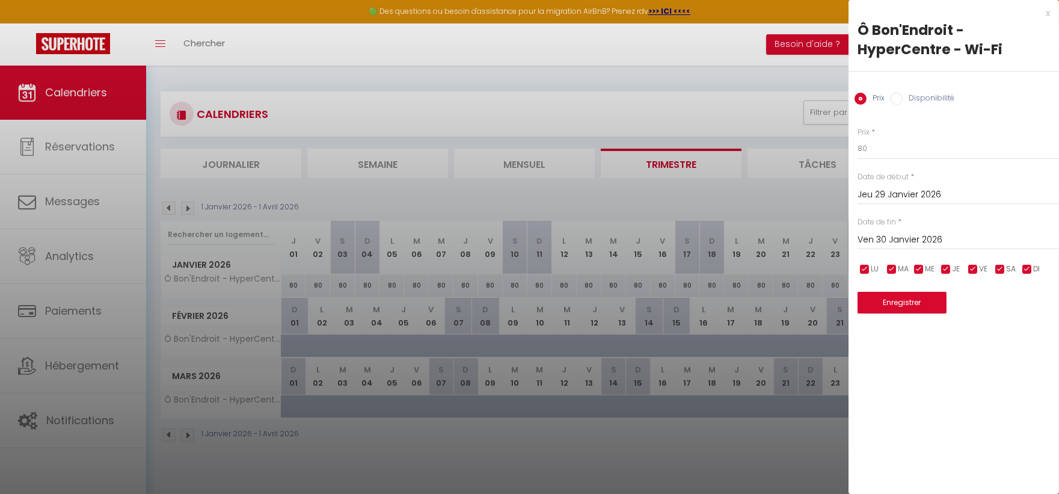
click at [901, 99] on input "Disponibilité" at bounding box center [897, 99] width 12 height 12
radio input "true"
radio input "false"
click at [919, 236] on input "Ven 30 Janvier 2026" at bounding box center [959, 241] width 202 height 16
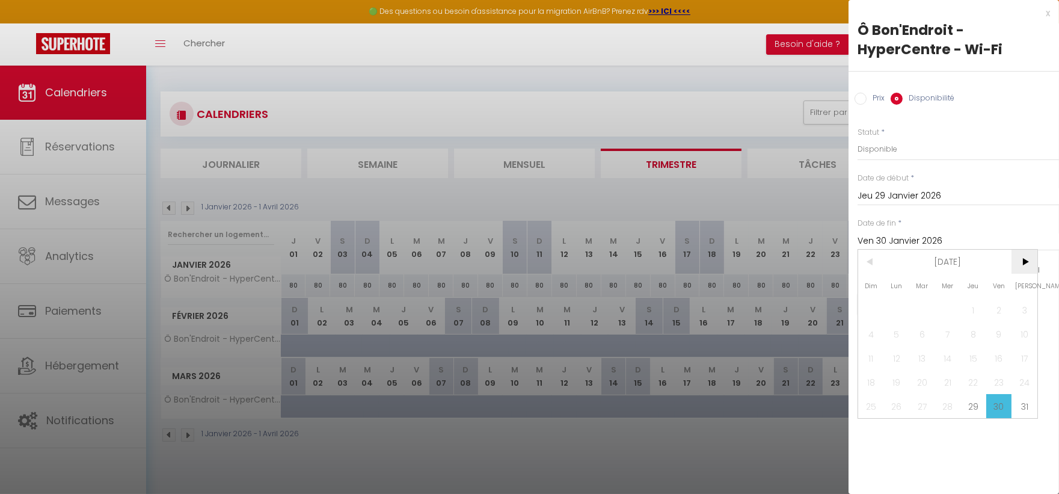
click at [1025, 265] on span ">" at bounding box center [1025, 262] width 26 height 24
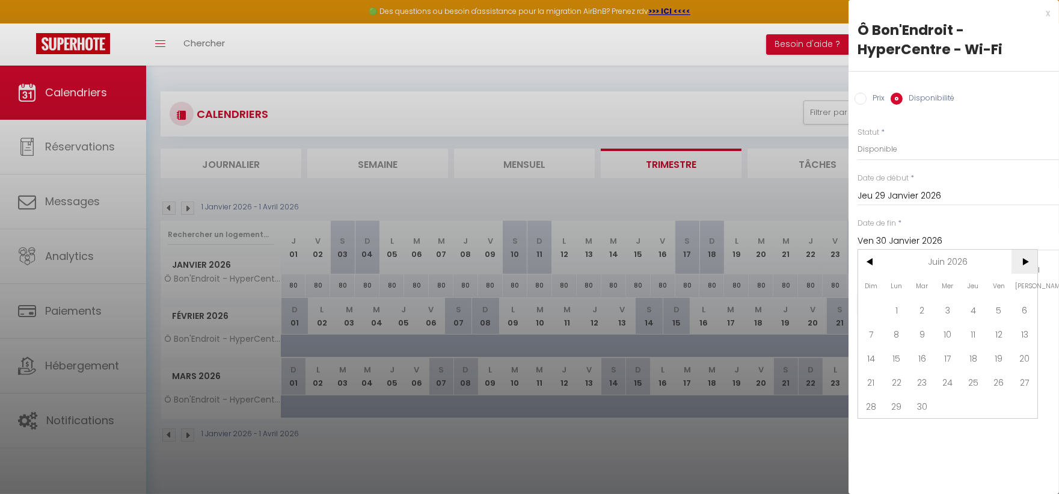
click at [1025, 265] on span ">" at bounding box center [1025, 262] width 26 height 24
click at [995, 406] on span "31" at bounding box center [1000, 406] width 26 height 24
type input "Ven 31 Juillet 2026"
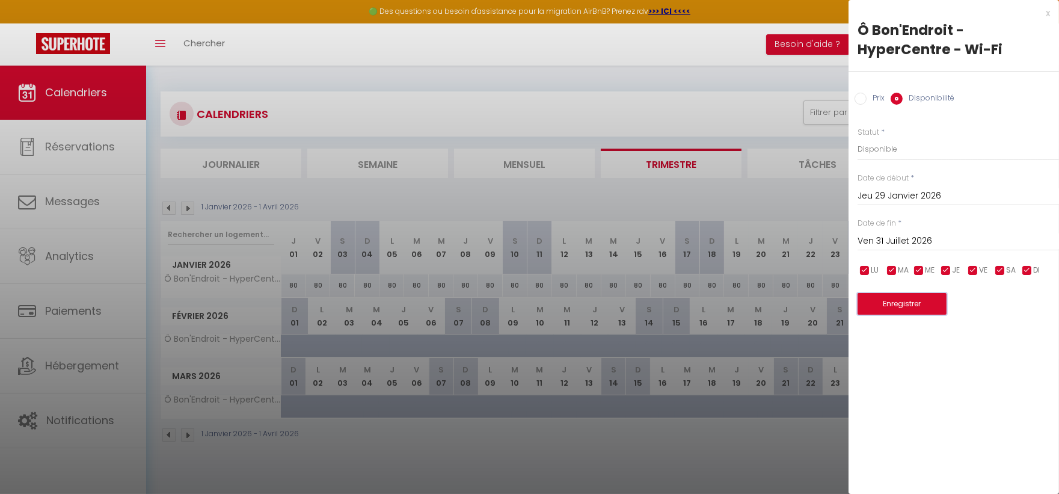
click at [927, 307] on button "Enregistrer" at bounding box center [902, 304] width 89 height 22
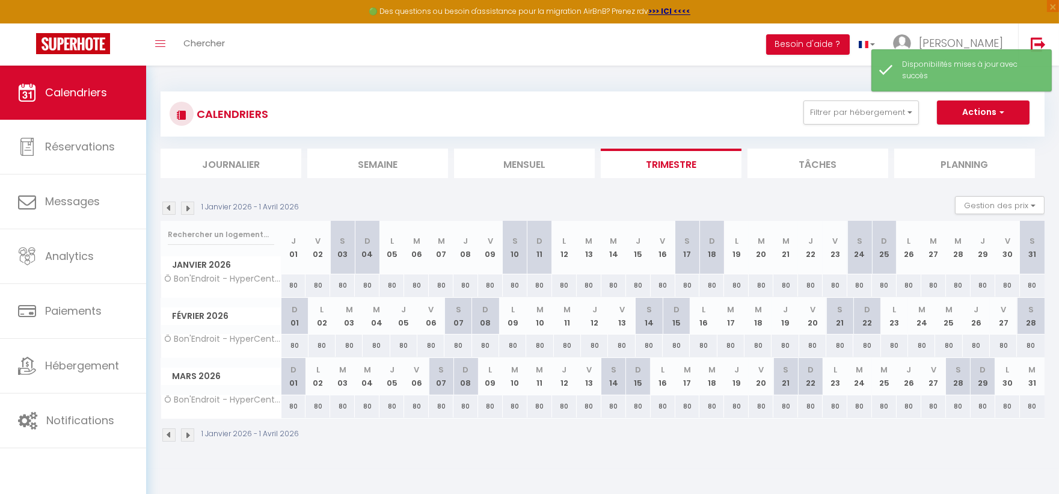
click at [188, 207] on img at bounding box center [187, 208] width 13 height 13
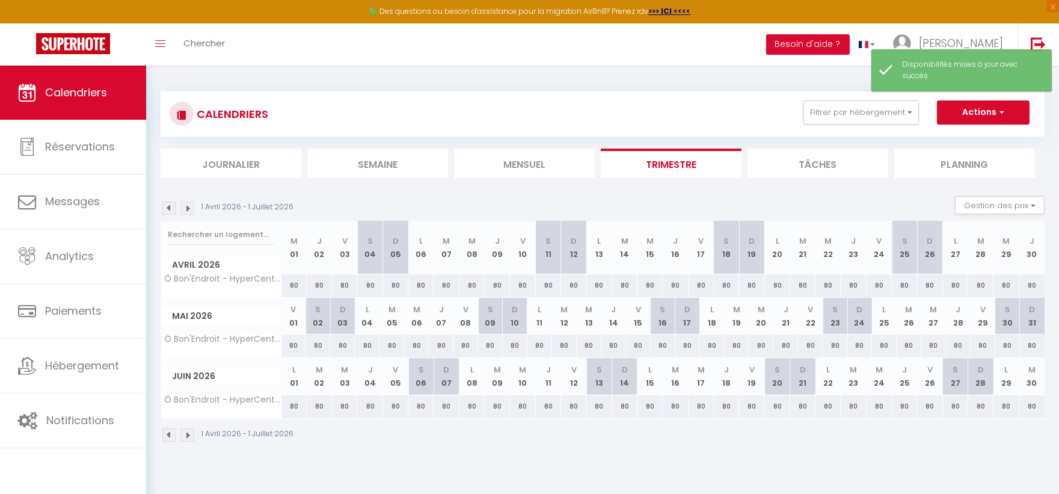
click at [188, 207] on img at bounding box center [187, 208] width 13 height 13
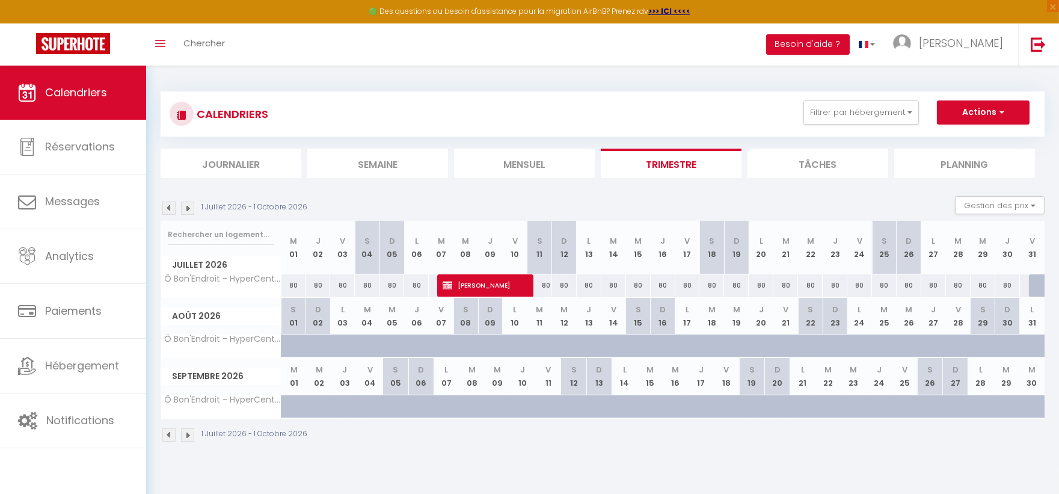
click at [167, 209] on img at bounding box center [168, 208] width 13 height 13
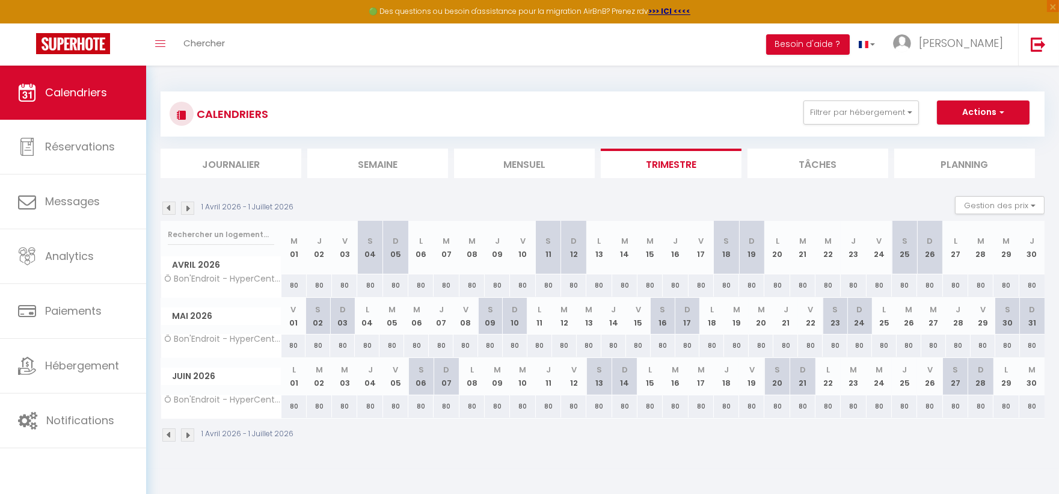
click at [292, 405] on div "80" at bounding box center [294, 406] width 25 height 22
select select "1"
type input "Lun 01 Juin 2026"
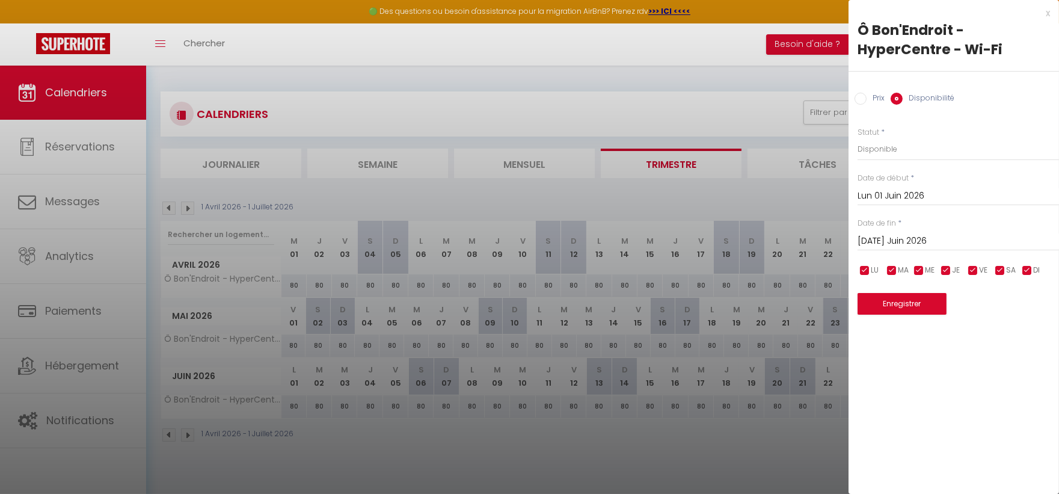
click at [899, 237] on input "[DATE] Juin 2026" at bounding box center [959, 241] width 202 height 16
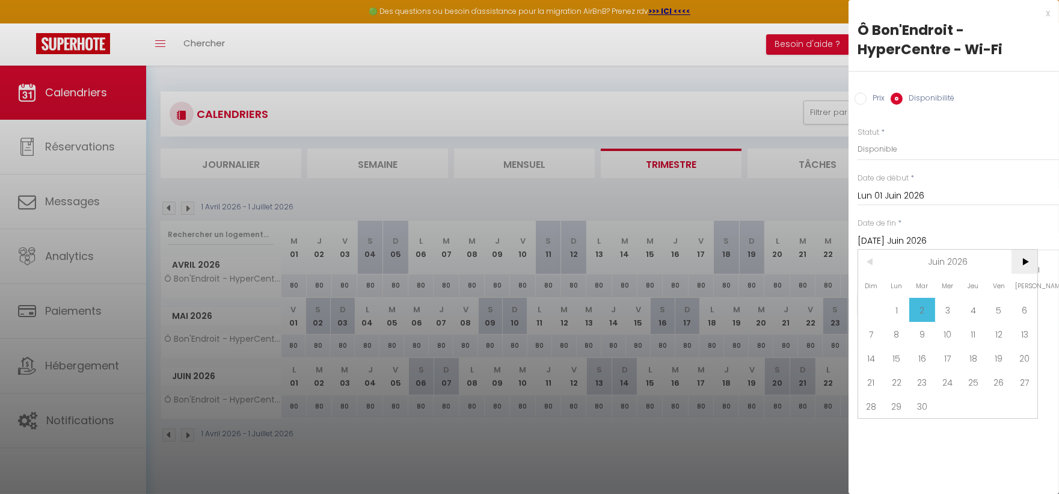
click at [1027, 262] on span ">" at bounding box center [1025, 262] width 26 height 24
click at [1020, 259] on span ">" at bounding box center [1025, 262] width 26 height 24
click at [902, 428] on span "31" at bounding box center [897, 430] width 26 height 24
type input "Lun 31 Août 2026"
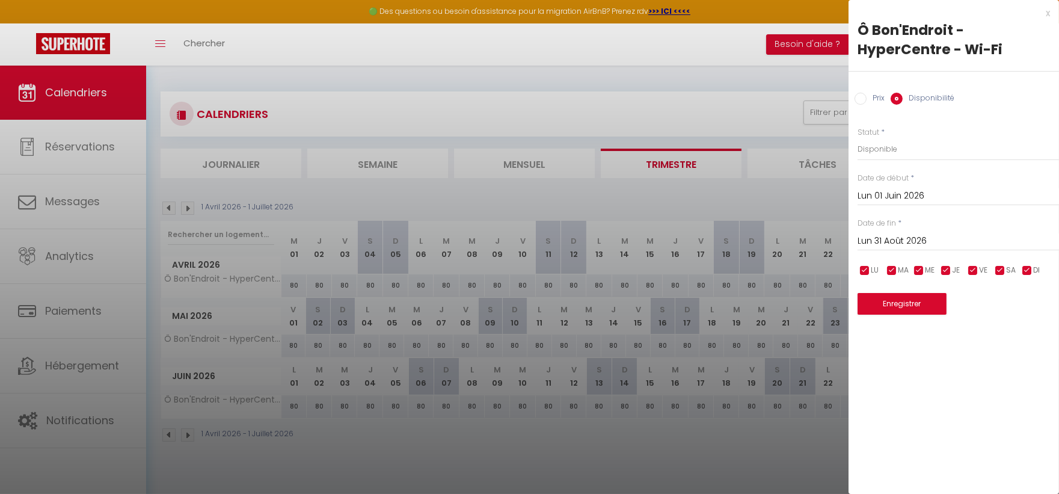
click at [861, 93] on input "Prix" at bounding box center [861, 99] width 12 height 12
radio input "true"
radio input "false"
drag, startPoint x: 884, startPoint y: 150, endPoint x: 846, endPoint y: 153, distance: 38.6
click at [846, 153] on body "🟢 Des questions ou besoin d'assistance pour la migration AirBnB? Prenez rdv >>>…" at bounding box center [529, 313] width 1059 height 494
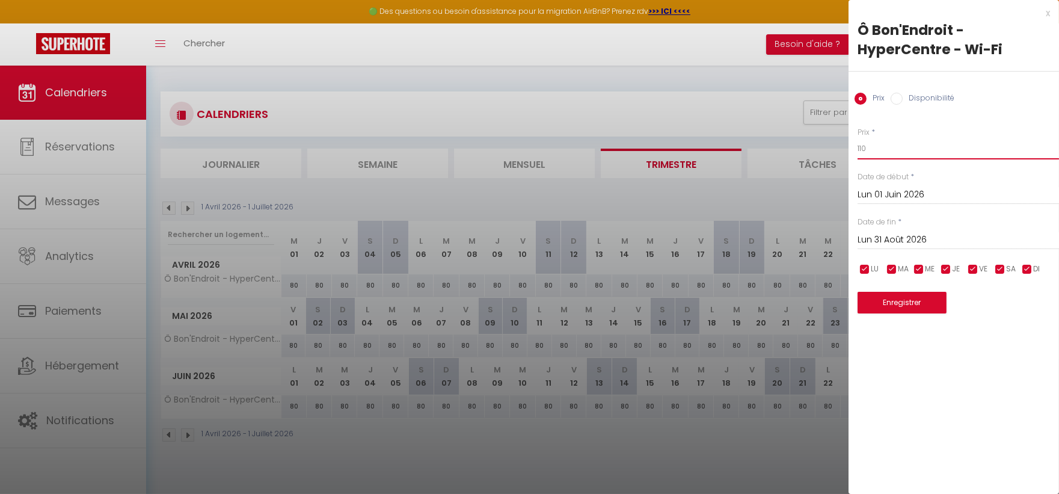
type input "110"
click at [931, 301] on button "Enregistrer" at bounding box center [902, 303] width 89 height 22
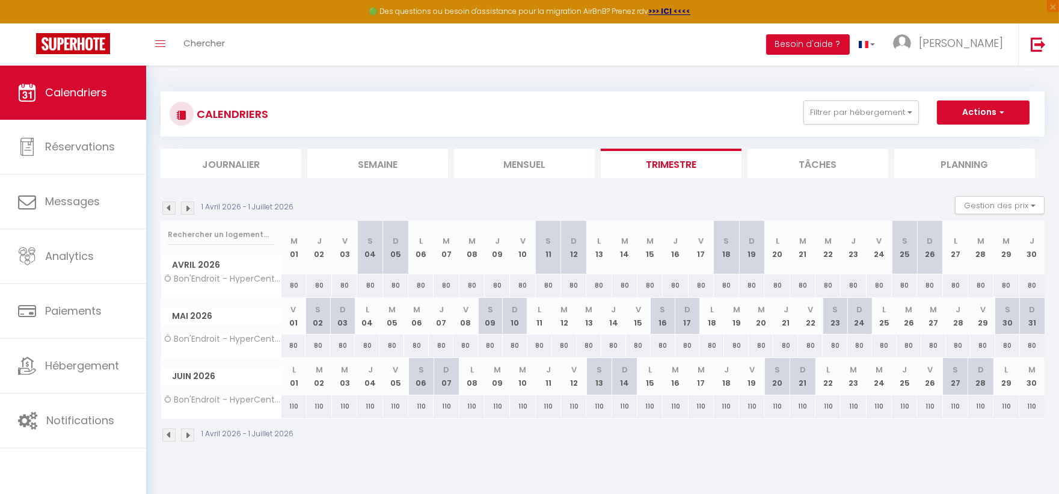
click at [170, 211] on img at bounding box center [168, 208] width 13 height 13
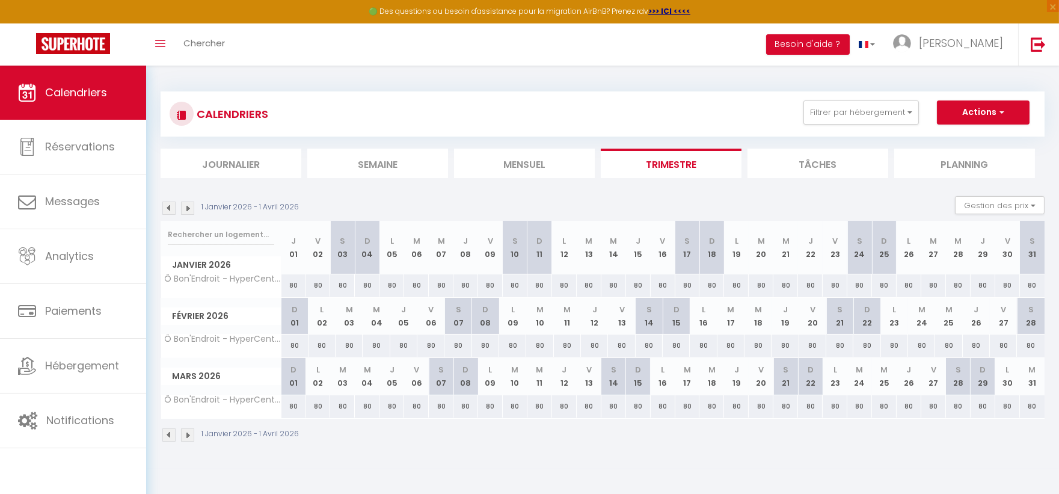
click at [170, 211] on img at bounding box center [168, 208] width 13 height 13
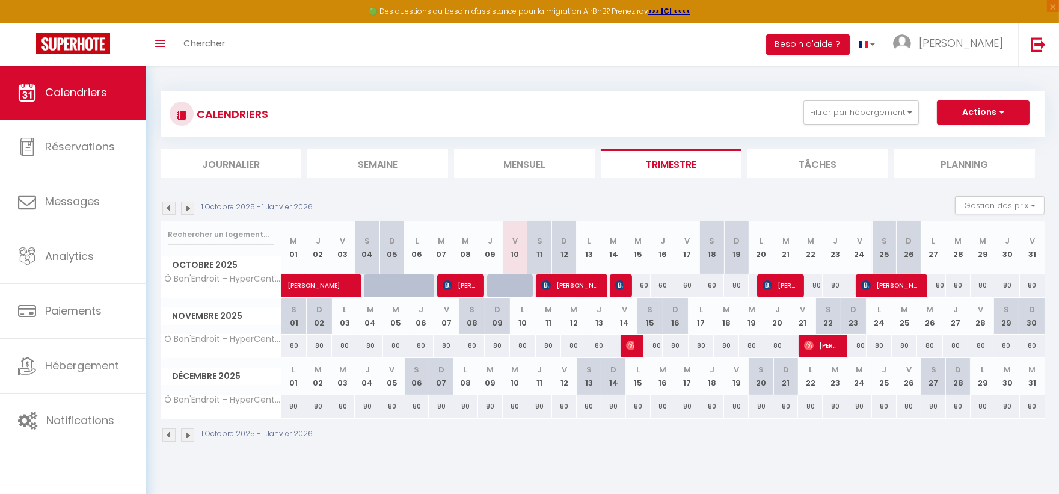
click at [816, 283] on div "80" at bounding box center [810, 285] width 25 height 22
type input "80"
type input "Mer 22 Octobre 2025"
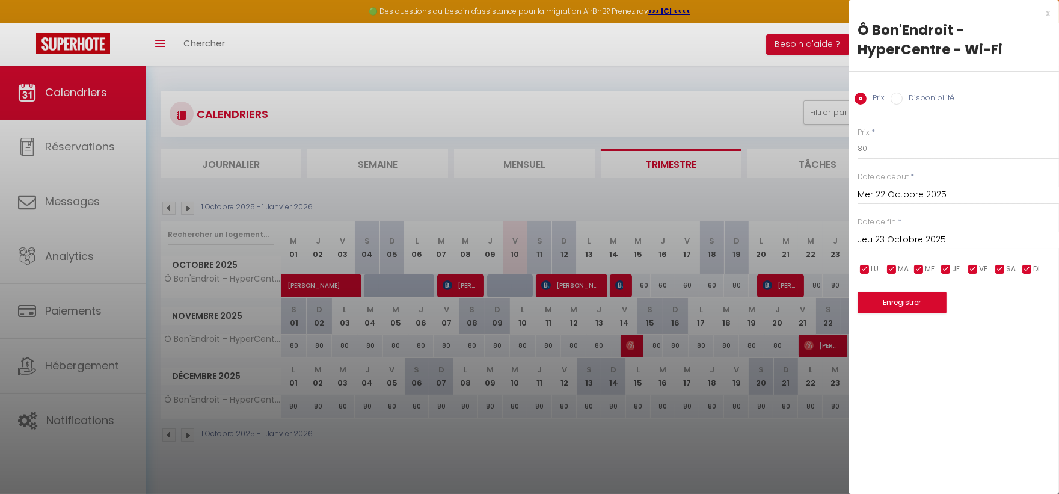
click at [904, 235] on input "Jeu 23 Octobre 2025" at bounding box center [959, 240] width 202 height 16
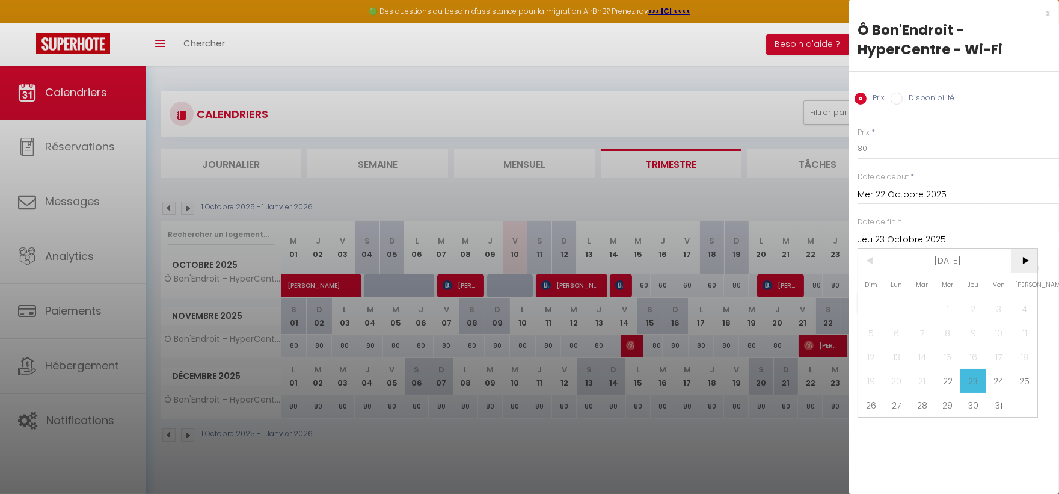
click at [1025, 261] on span ">" at bounding box center [1025, 260] width 26 height 24
click at [876, 424] on span "30" at bounding box center [871, 429] width 26 height 24
type input "Dim 30 Novembre 2025"
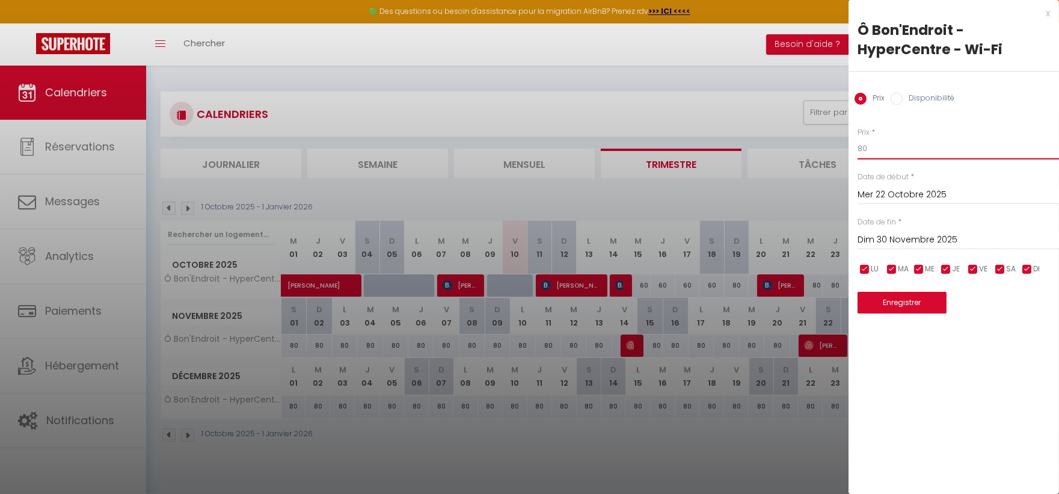
drag, startPoint x: 870, startPoint y: 156, endPoint x: 810, endPoint y: 121, distance: 69.3
click at [809, 143] on body "🟢 Des questions ou besoin d'assistance pour la migration AirBnB? Prenez rdv >>>…" at bounding box center [529, 313] width 1059 height 494
type input "70"
click at [941, 303] on button "Enregistrer" at bounding box center [902, 303] width 89 height 22
